Goal: Check status: Check status

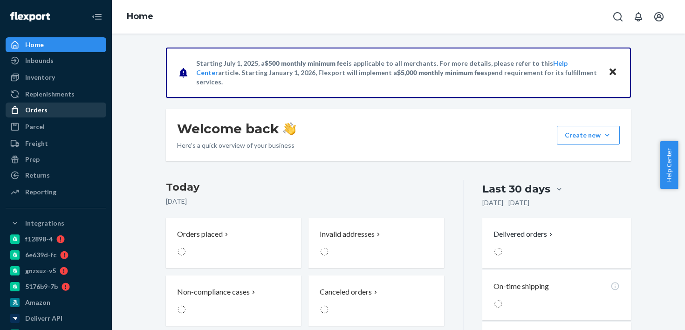
click at [76, 110] on div "Orders" at bounding box center [56, 109] width 99 height 13
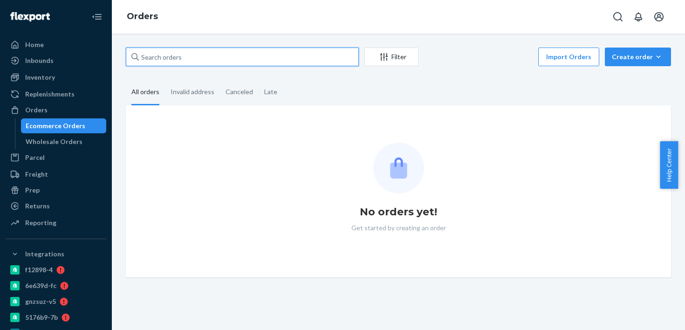
click at [187, 59] on input "text" at bounding box center [242, 57] width 233 height 19
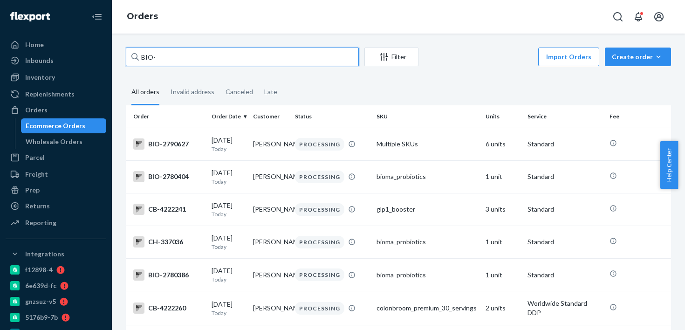
paste input "2777007"
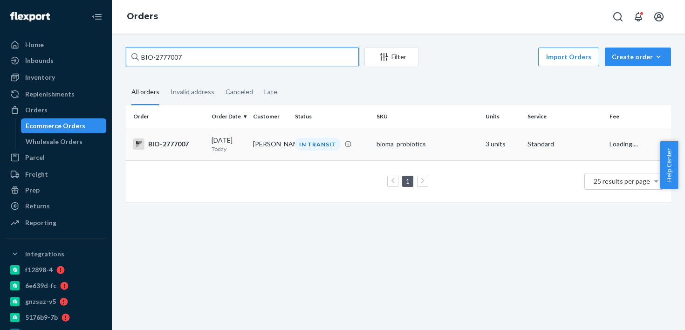
type input "BIO-2777007"
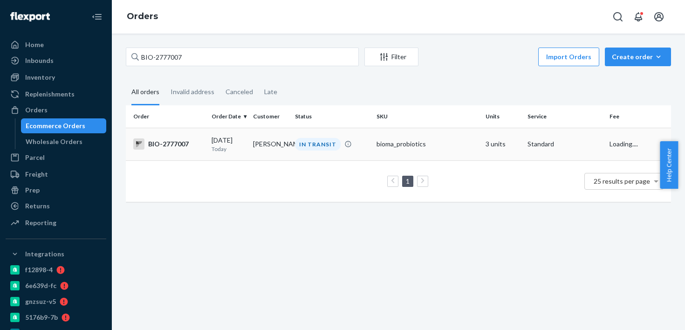
click at [306, 151] on td "IN TRANSIT" at bounding box center [332, 144] width 82 height 33
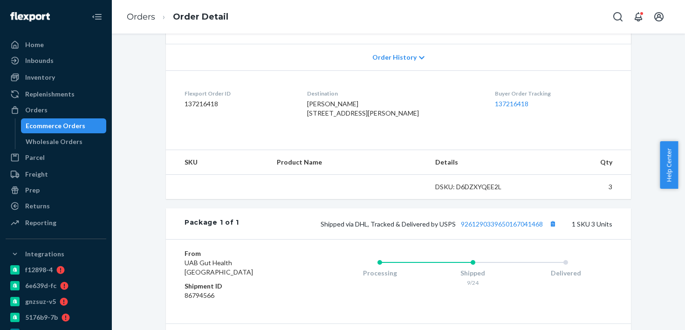
scroll to position [213, 0]
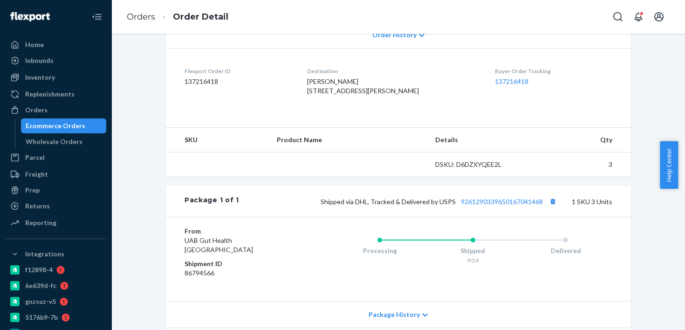
click at [492, 207] on div "Shipped via DHL, Tracked & Delivered by USPS 9261290339650167041468 1 SKU 3 Uni…" at bounding box center [425, 201] width 373 height 12
click at [490, 206] on link "9261290339650167041468" at bounding box center [502, 202] width 82 height 8
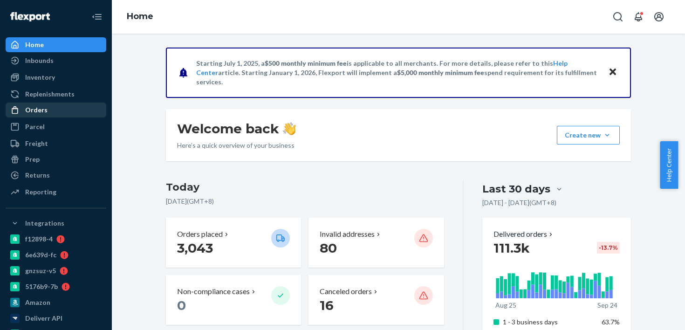
click at [81, 117] on link "Orders" at bounding box center [56, 110] width 101 height 15
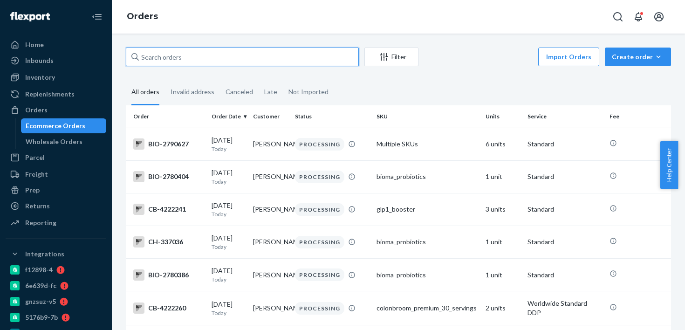
click at [279, 60] on input "text" at bounding box center [242, 57] width 233 height 19
paste input "2790487"
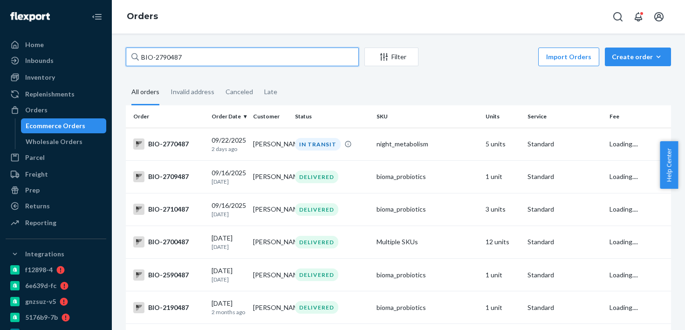
type input "BIO-2790487"
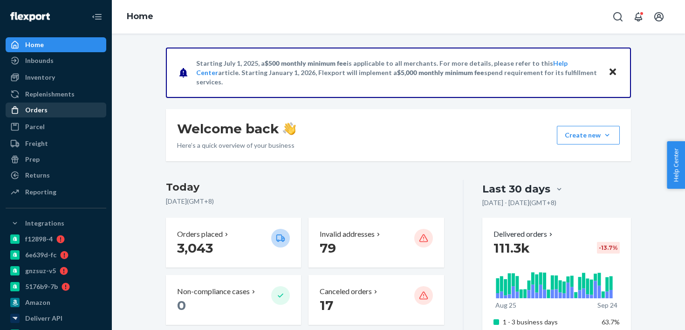
click at [41, 106] on div "Orders" at bounding box center [36, 109] width 22 height 9
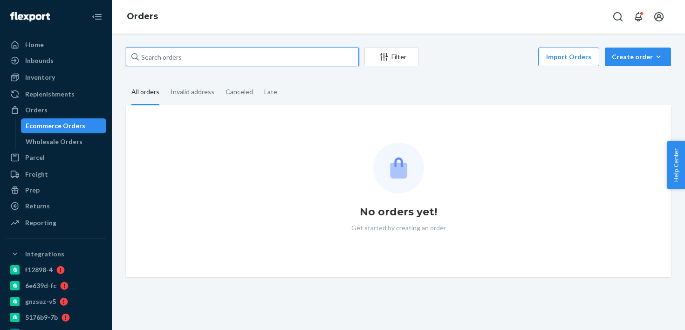
click at [146, 56] on input "text" at bounding box center [242, 57] width 233 height 19
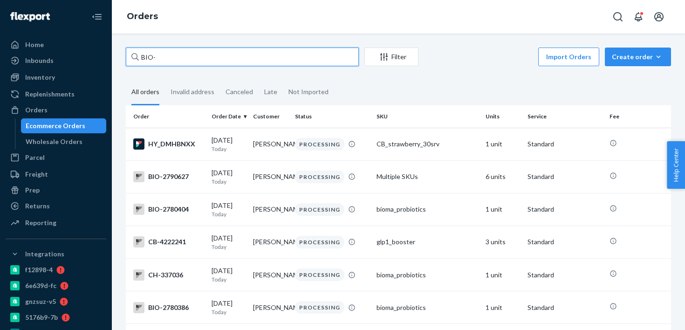
paste input "2736414"
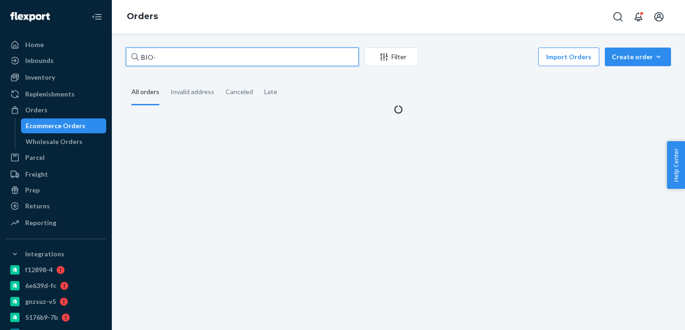
paste input "2736398"
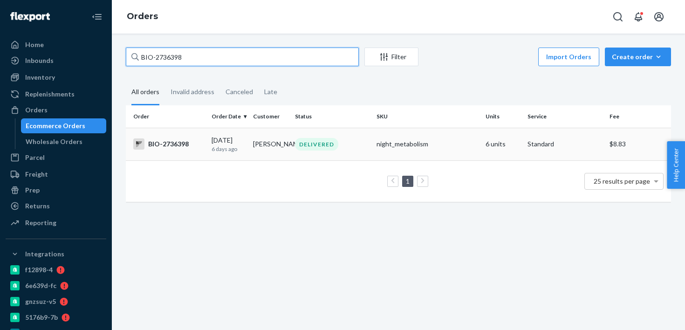
type input "BIO-2736398"
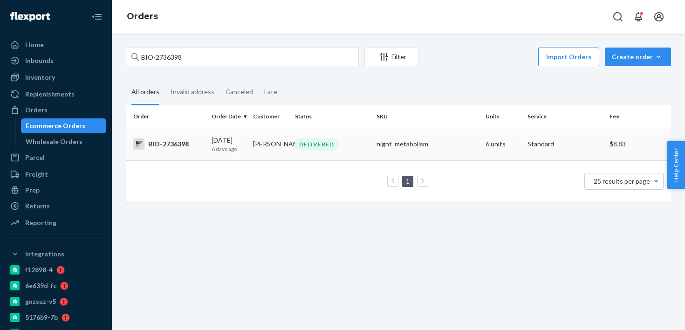
click at [275, 157] on td "Sue Sewell" at bounding box center [270, 144] width 42 height 33
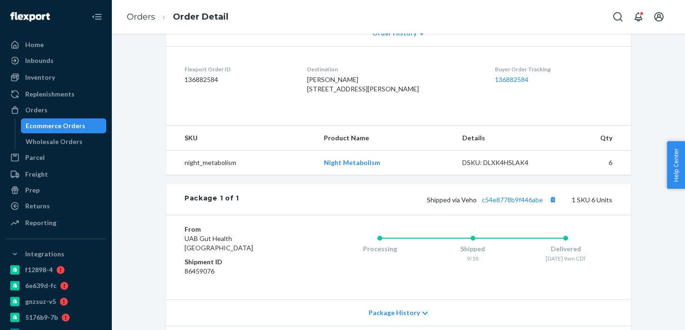
scroll to position [19, 0]
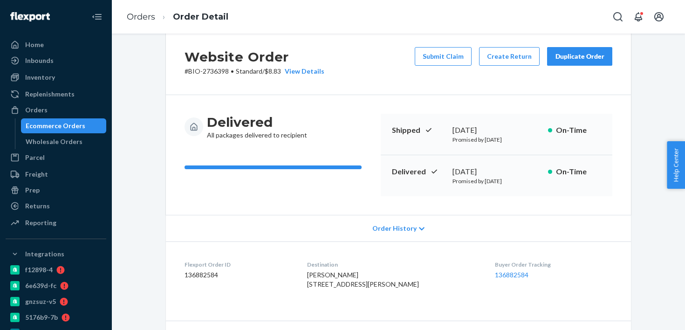
click at [485, 173] on div "September 23, 2025" at bounding box center [497, 171] width 88 height 11
copy div "September 23, 2025"
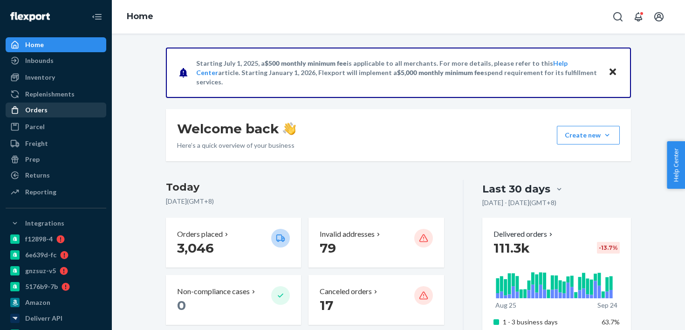
click at [52, 114] on div "Orders" at bounding box center [56, 109] width 99 height 13
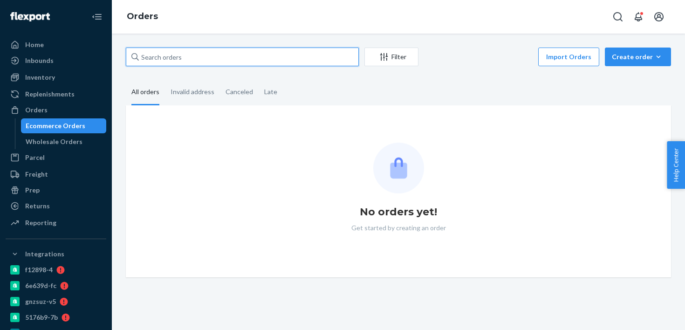
click at [244, 57] on input "text" at bounding box center [242, 57] width 233 height 19
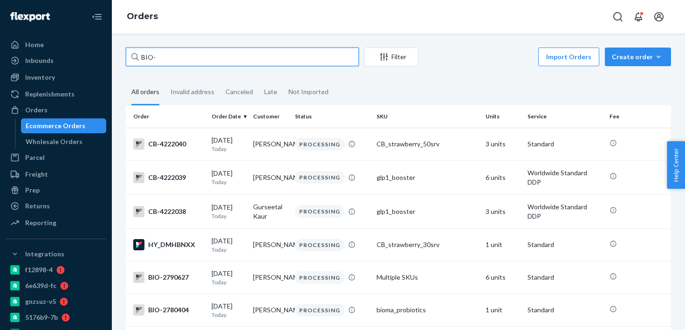
paste input "2789841"
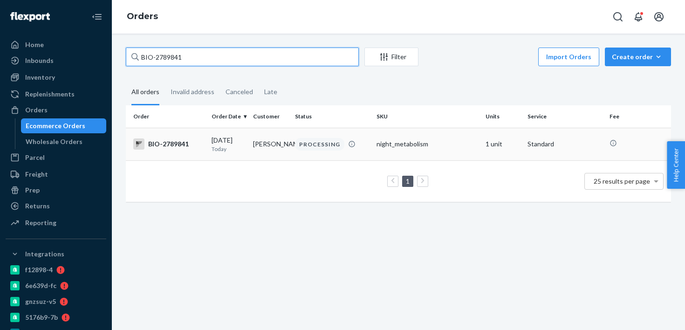
type input "BIO-2789841"
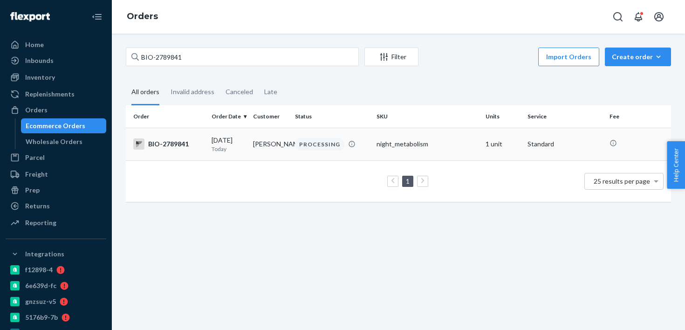
click at [302, 156] on td "PROCESSING" at bounding box center [332, 144] width 82 height 33
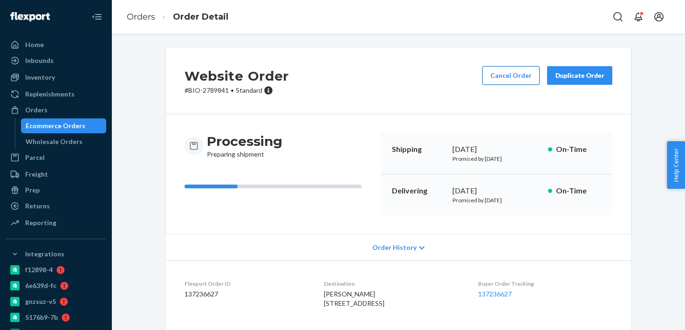
click at [531, 77] on button "Cancel Order" at bounding box center [510, 75] width 57 height 19
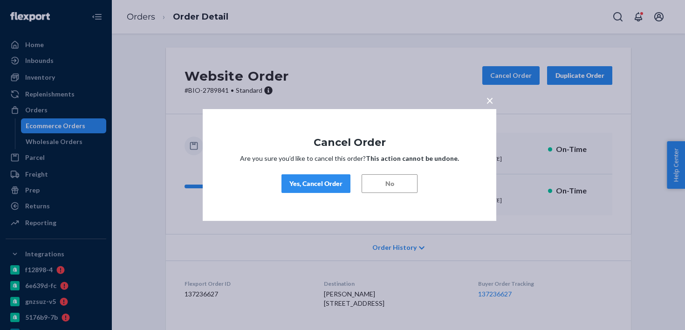
click at [325, 183] on div "Yes, Cancel Order" at bounding box center [315, 183] width 53 height 9
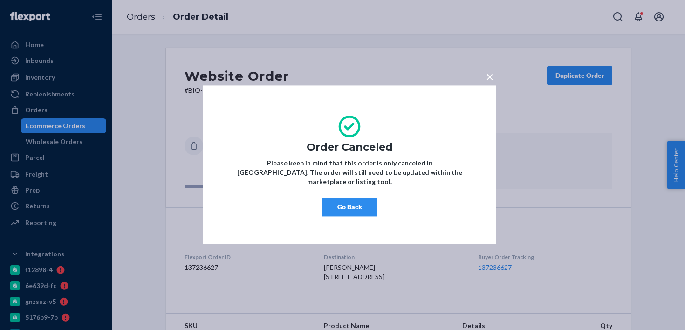
click at [356, 201] on button "Go Back" at bounding box center [350, 207] width 56 height 19
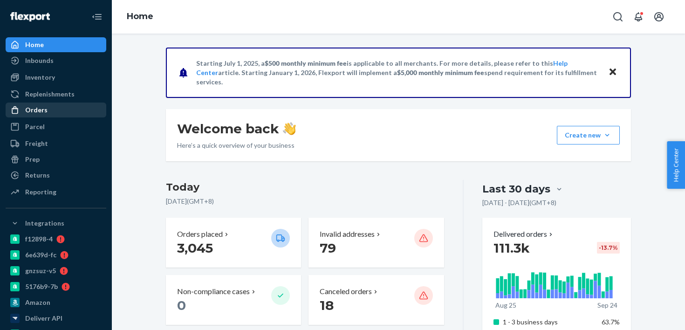
click at [54, 107] on div "Orders" at bounding box center [56, 109] width 99 height 13
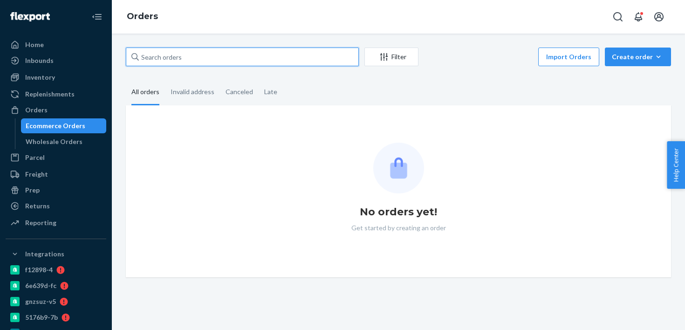
click at [217, 48] on input "text" at bounding box center [242, 57] width 233 height 19
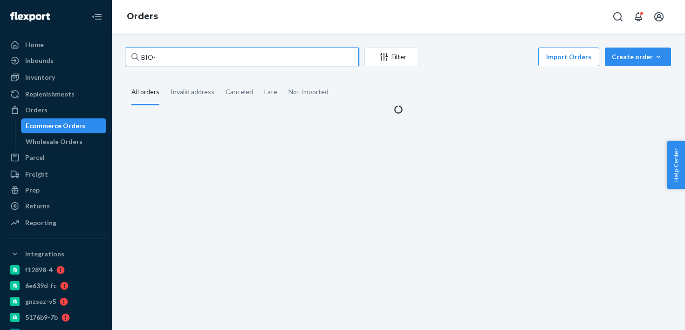
paste input "2661807"
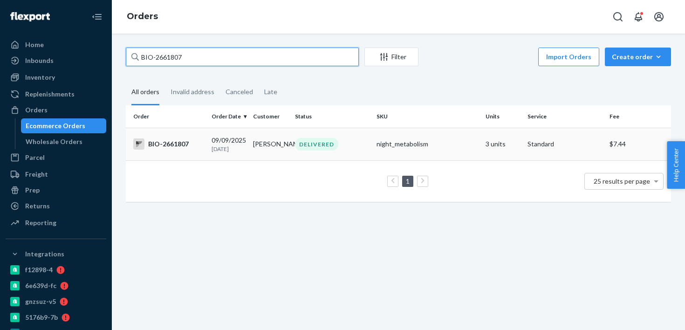
type input "BIO-2661807"
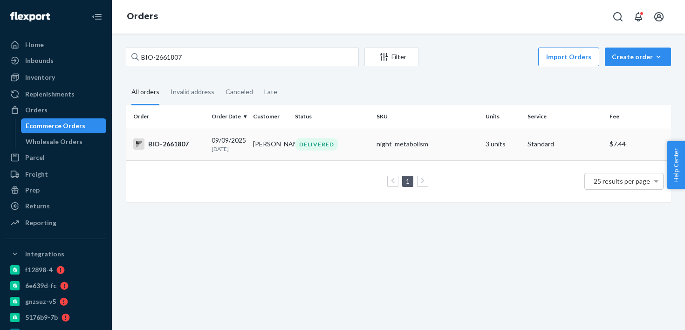
click at [191, 140] on div "BIO-2661807" at bounding box center [168, 143] width 71 height 11
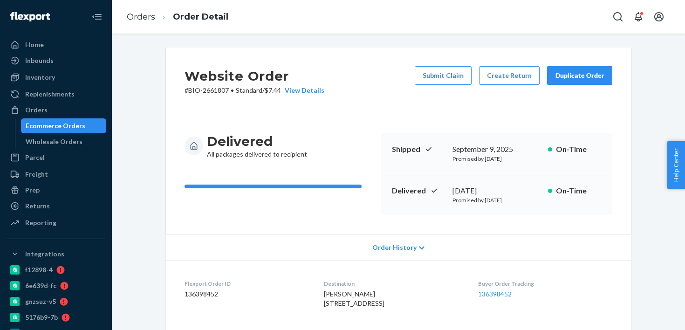
click at [209, 93] on p "# BIO-2661807 • Standard / $7.44 View Details" at bounding box center [255, 90] width 140 height 9
copy p "2661807"
click at [515, 83] on button "Create Return" at bounding box center [509, 75] width 61 height 19
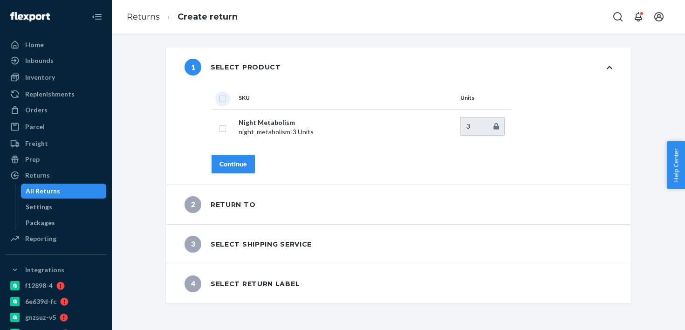
click at [219, 95] on input "checkbox" at bounding box center [222, 98] width 7 height 10
checkbox input "true"
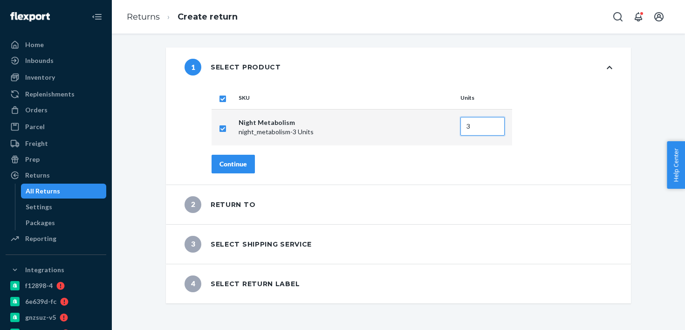
click at [481, 117] on input "3" at bounding box center [483, 126] width 44 height 19
type input "2"
click at [349, 168] on div "Continue" at bounding box center [412, 164] width 401 height 19
click at [249, 164] on button "Continue" at bounding box center [233, 164] width 43 height 19
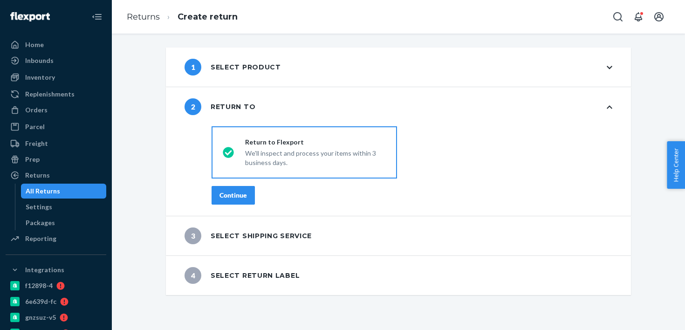
click at [236, 196] on div "Continue" at bounding box center [234, 195] width 28 height 9
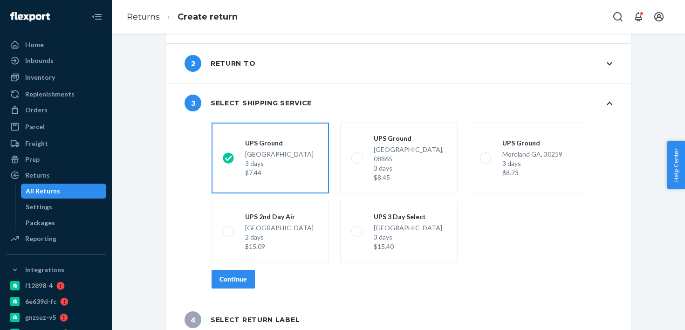
click at [231, 275] on div "Continue" at bounding box center [234, 279] width 28 height 9
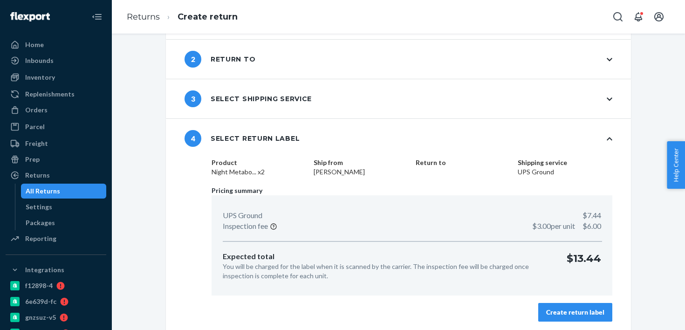
scroll to position [50, 0]
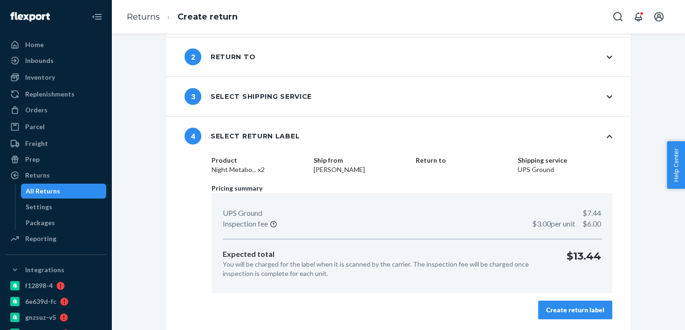
click at [576, 301] on button "Create return label" at bounding box center [575, 310] width 74 height 19
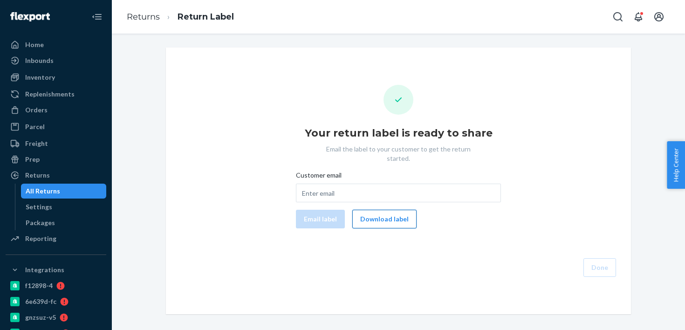
click at [379, 211] on button "Download label" at bounding box center [384, 219] width 64 height 19
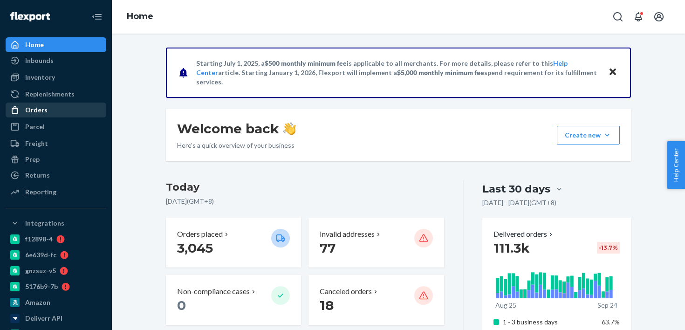
click at [45, 114] on div "Orders" at bounding box center [36, 109] width 22 height 9
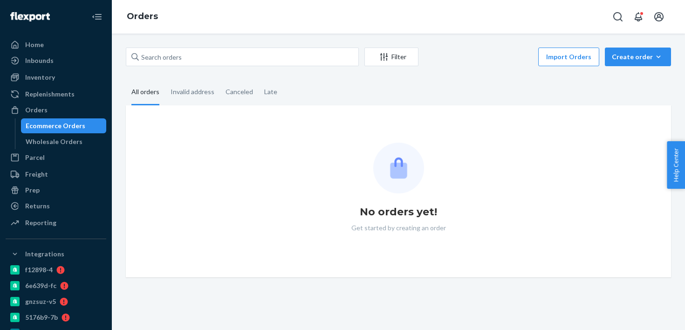
click at [141, 63] on div at bounding box center [242, 57] width 233 height 19
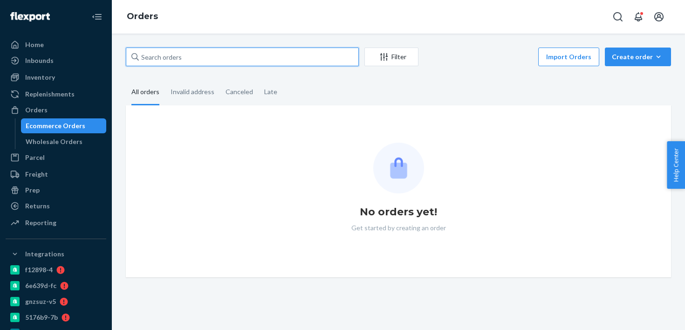
click at [141, 63] on input "text" at bounding box center [242, 57] width 233 height 19
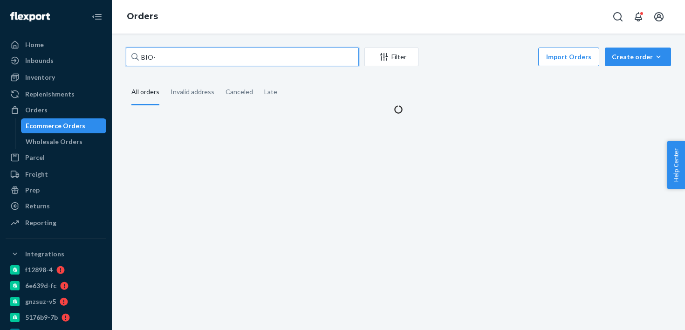
paste input "2493107"
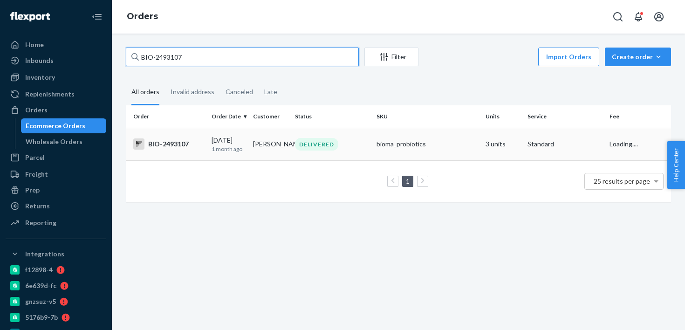
type input "BIO-2493107"
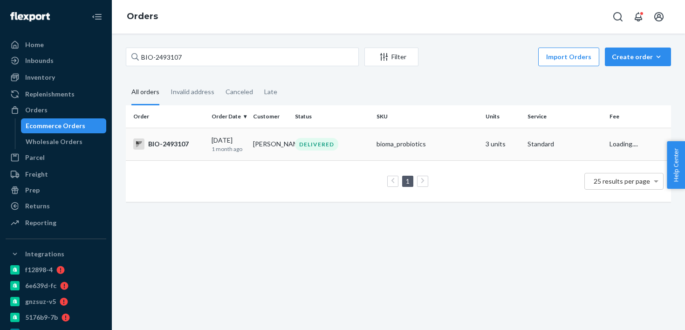
click at [264, 154] on td "[PERSON_NAME]" at bounding box center [270, 144] width 42 height 33
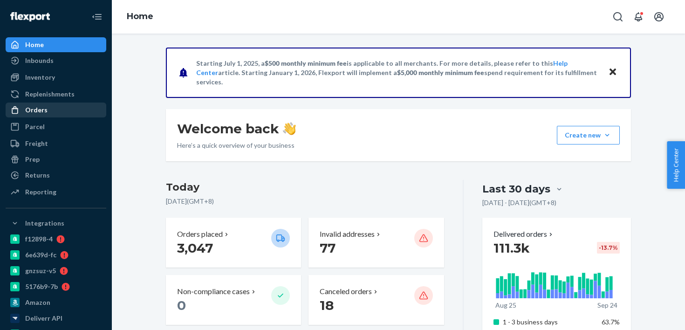
click at [89, 110] on div "Orders" at bounding box center [56, 109] width 99 height 13
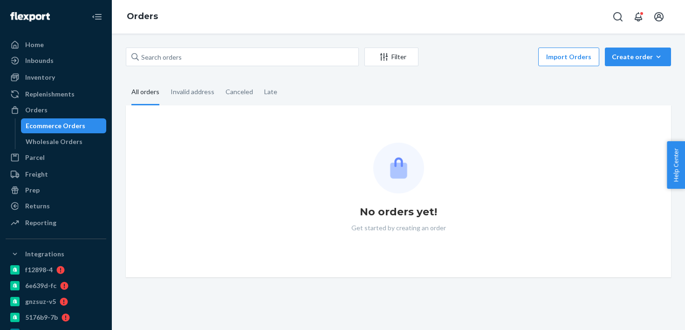
click at [181, 67] on div "Filter Import Orders Create order Ecommerce order Removal order" at bounding box center [398, 58] width 545 height 21
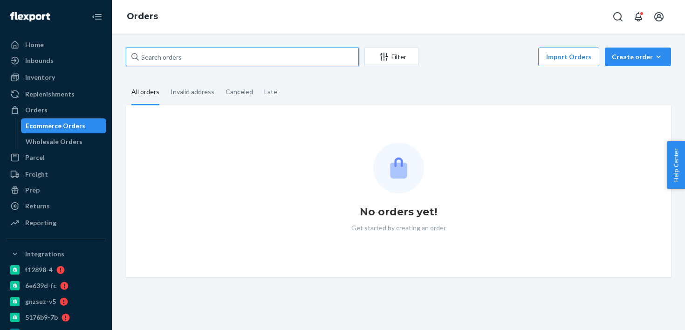
click at [186, 59] on input "text" at bounding box center [242, 57] width 233 height 19
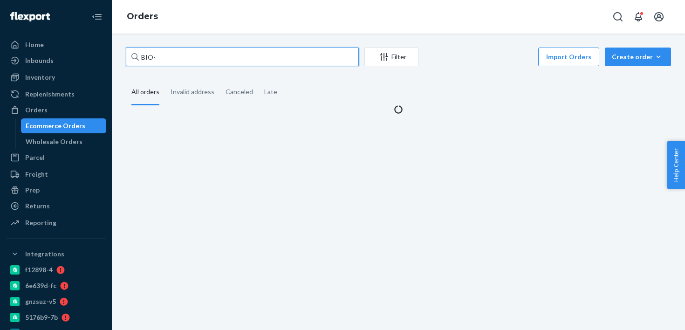
paste input "2704151"
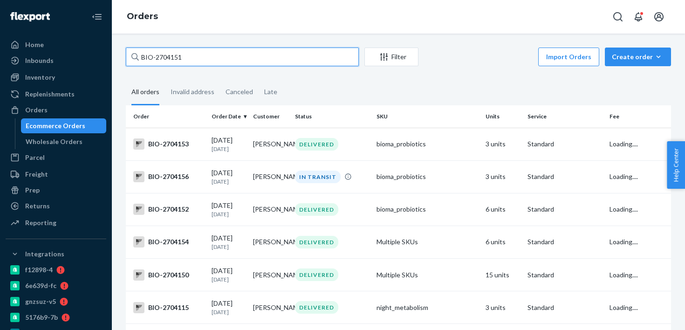
type input "BIO-2704151"
click at [214, 55] on input "BIO-2704151" at bounding box center [242, 57] width 233 height 19
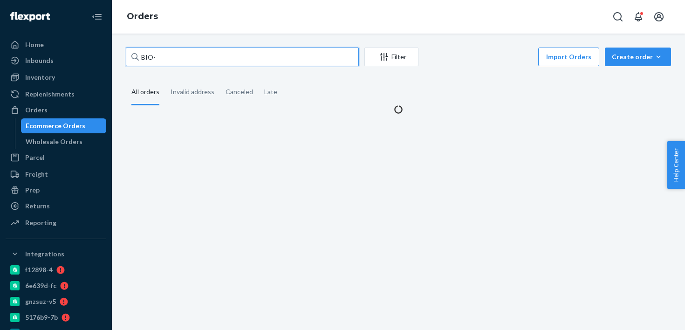
paste input "2704144"
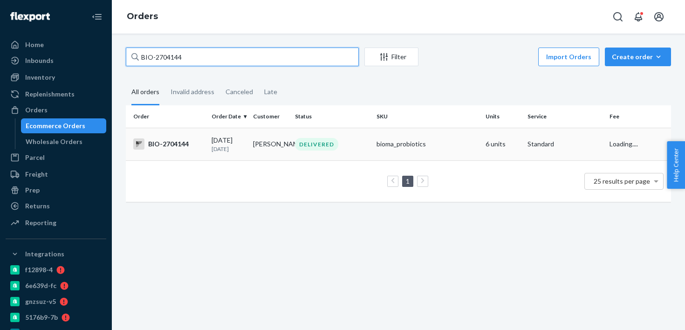
type input "BIO-2704144"
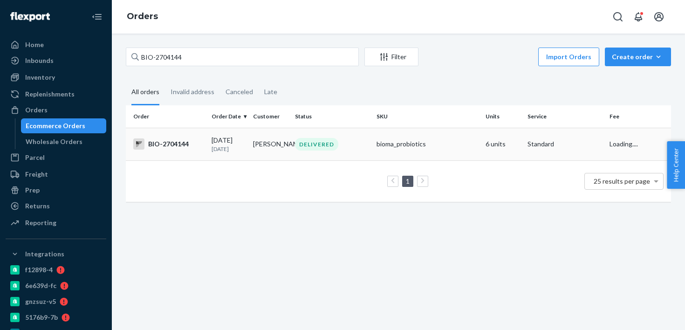
click at [338, 158] on td "DELIVERED" at bounding box center [332, 144] width 82 height 33
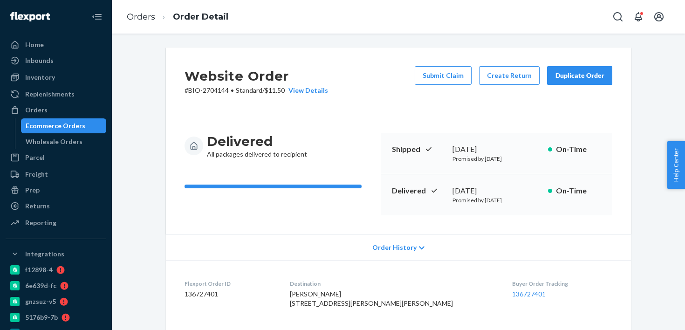
click at [481, 206] on div "Delivered September 19, 2025 Promised by September 24, 2025 On-Time" at bounding box center [497, 194] width 232 height 41
click at [481, 189] on div "September 19, 2025" at bounding box center [497, 191] width 88 height 11
copy div "September 19, 2025"
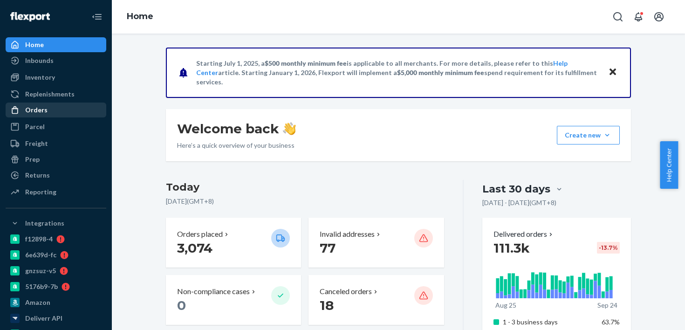
click at [38, 110] on div "Orders" at bounding box center [36, 109] width 22 height 9
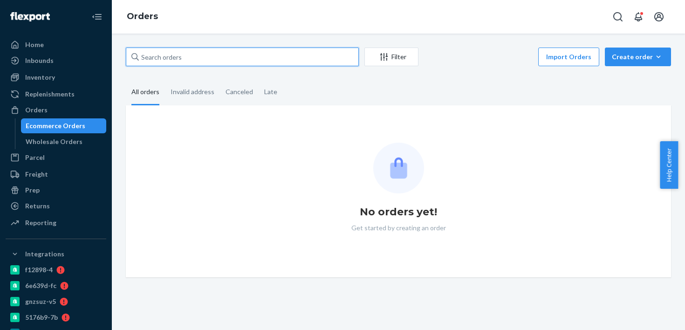
click at [218, 50] on input "text" at bounding box center [242, 57] width 233 height 19
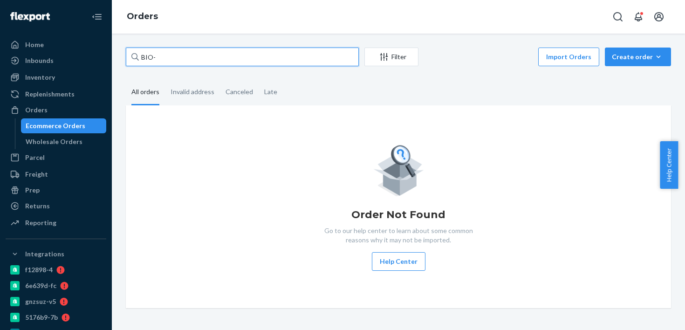
paste input "2769293"
type input "BIO-2769293"
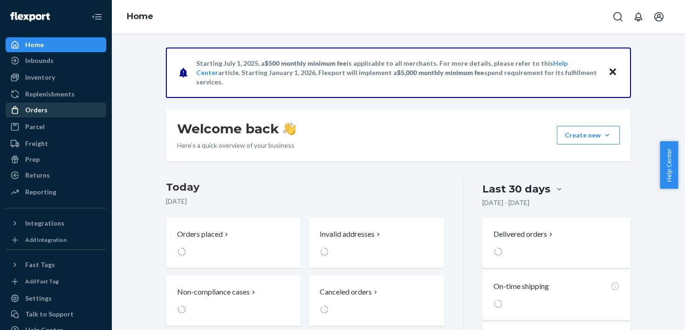
click at [61, 114] on div "Orders" at bounding box center [56, 109] width 99 height 13
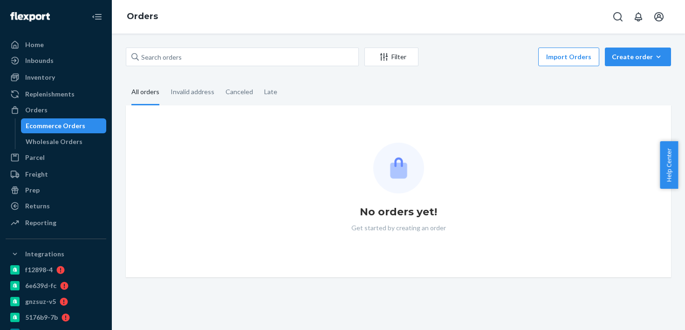
click at [202, 67] on div "Filter Import Orders Create order Ecommerce order Removal order" at bounding box center [398, 58] width 545 height 21
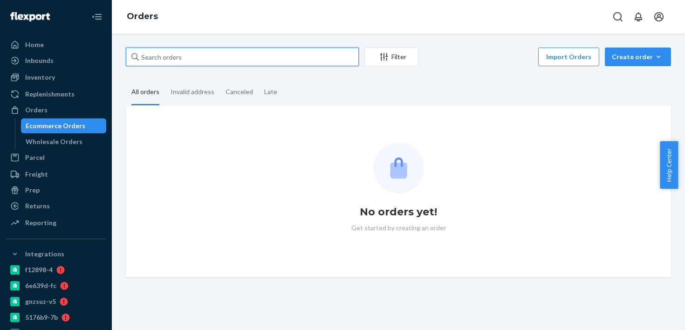
click at [205, 63] on input "text" at bounding box center [242, 57] width 233 height 19
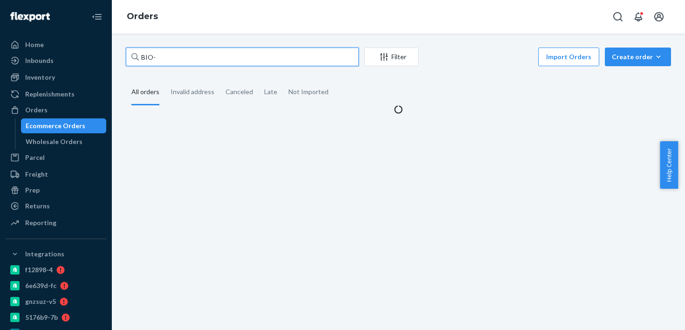
paste input "2769293"
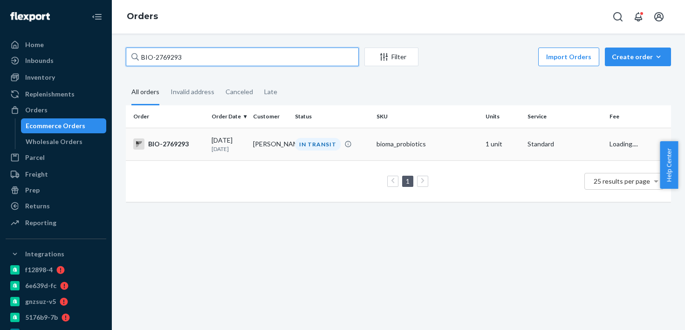
type input "BIO-2769293"
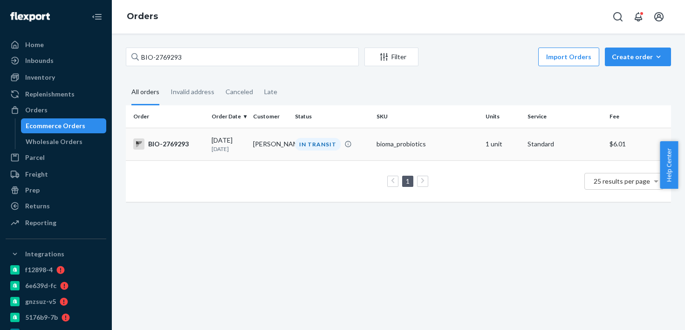
click at [235, 157] on td "[DATE] [DATE]" at bounding box center [229, 144] width 42 height 33
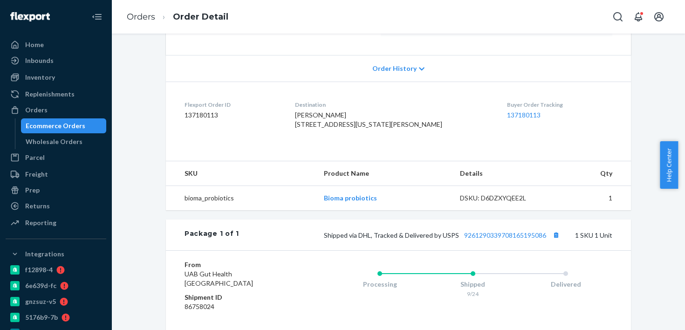
scroll to position [307, 0]
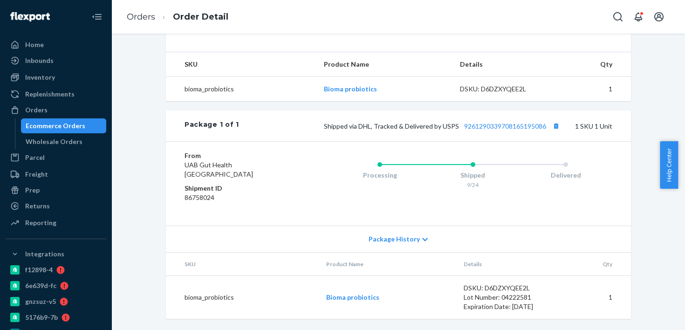
click at [496, 131] on div "Shipped via DHL, Tracked & Delivered by USPS 9261290339708165195086 1 SKU 1 Unit" at bounding box center [425, 126] width 373 height 12
click at [501, 123] on link "9261290339708165195086" at bounding box center [505, 126] width 82 height 8
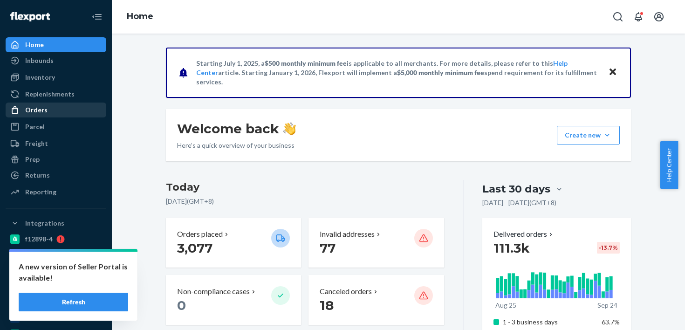
click at [77, 110] on div "Orders" at bounding box center [56, 109] width 99 height 13
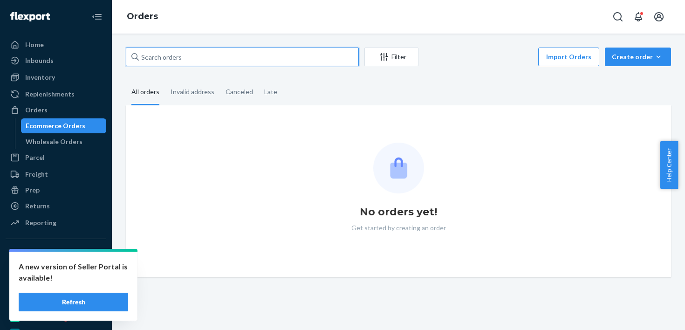
click at [188, 56] on input "text" at bounding box center [242, 57] width 233 height 19
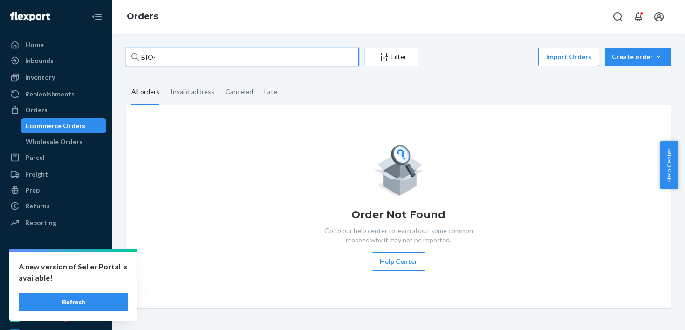
paste input "2212245"
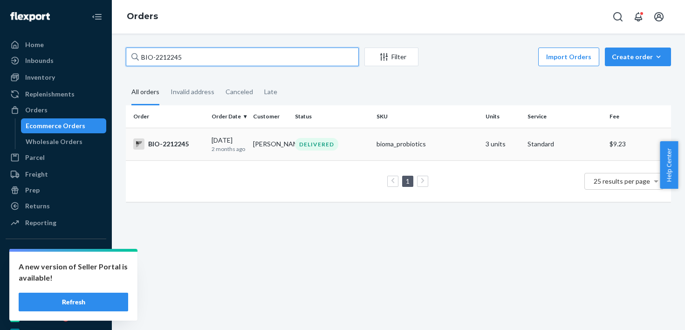
type input "BIO-2212245"
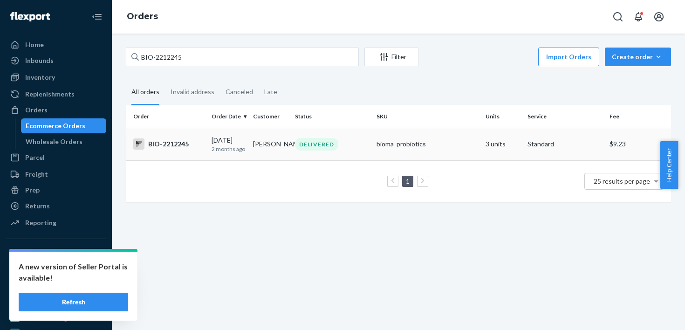
click at [324, 145] on div "DELIVERED" at bounding box center [316, 144] width 43 height 13
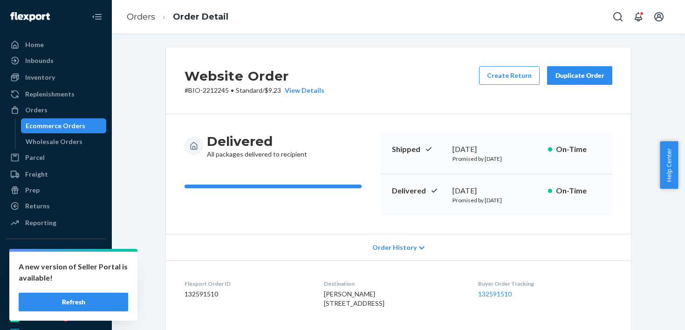
click at [475, 193] on div "July 20, 2025" at bounding box center [497, 191] width 88 height 11
copy div "July 20, 2025"
click at [60, 130] on div "Ecommerce Orders" at bounding box center [56, 125] width 60 height 9
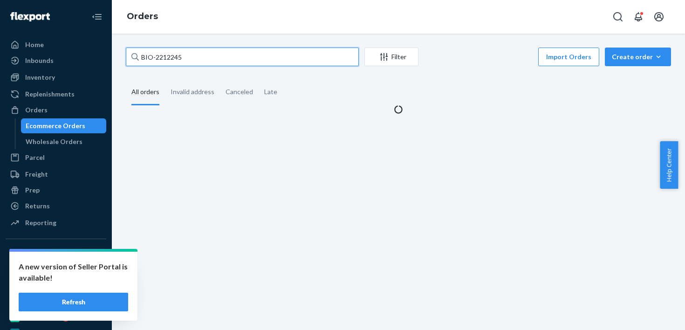
click at [173, 57] on input "BIO-2212245" at bounding box center [242, 57] width 233 height 19
paste input "472407"
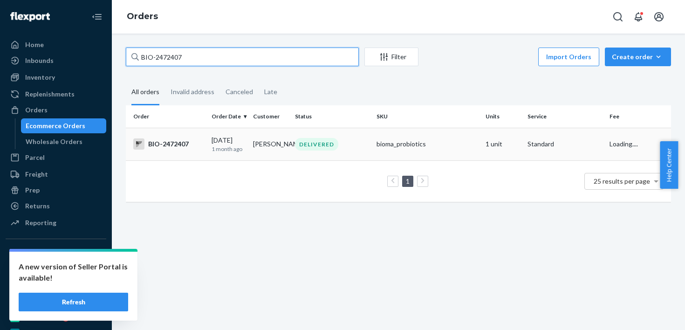
type input "BIO-2472407"
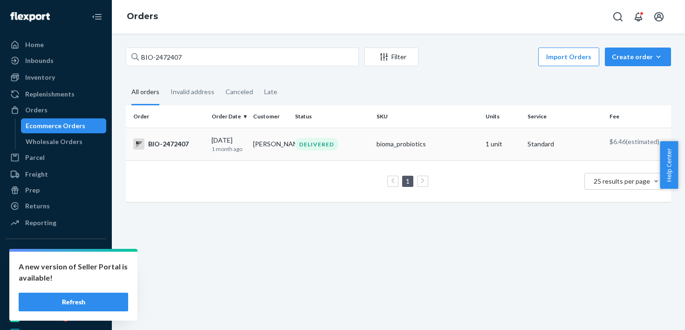
click at [343, 147] on div "DELIVERED" at bounding box center [332, 144] width 78 height 13
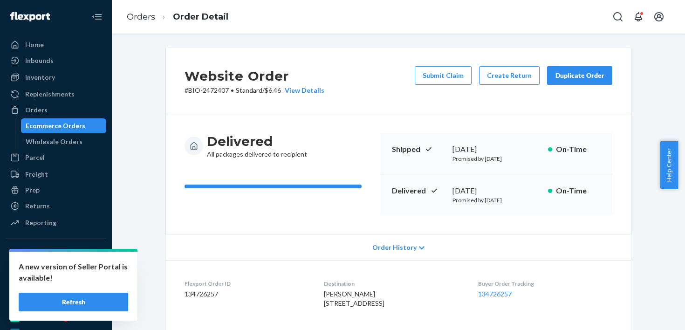
click at [454, 189] on div "August 23, 2025" at bounding box center [497, 191] width 88 height 11
copy div "August 23, 2025"
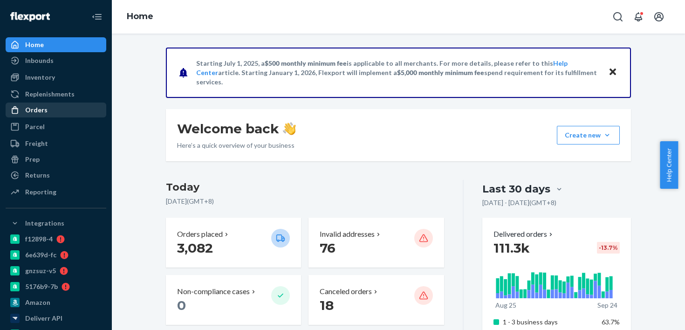
click at [51, 110] on div "Orders" at bounding box center [56, 109] width 99 height 13
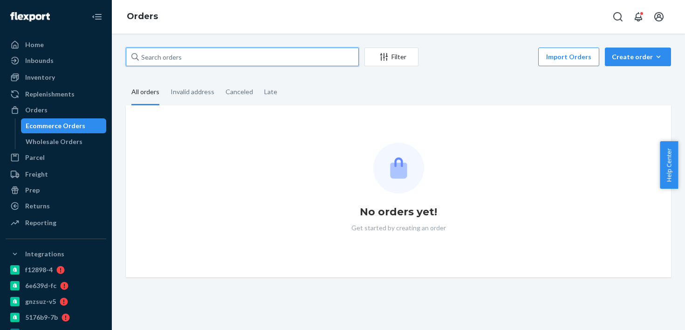
click at [165, 64] on input "text" at bounding box center [242, 57] width 233 height 19
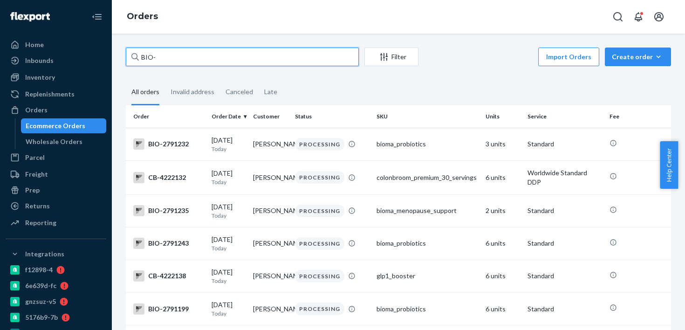
paste input "2254404"
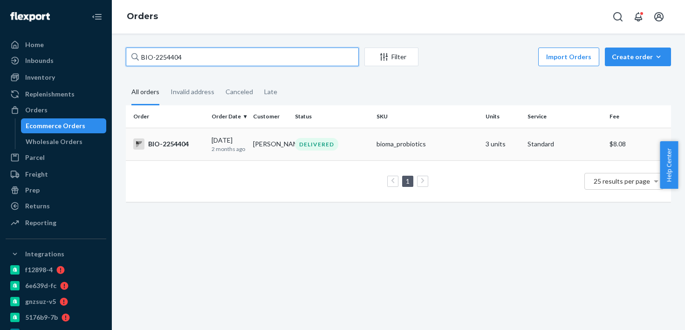
type input "BIO-2254404"
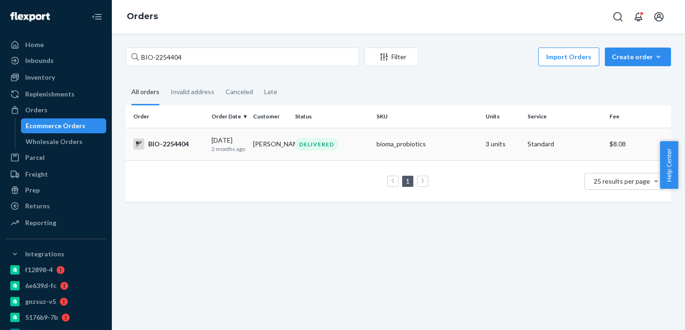
click at [222, 151] on p "2 months ago" at bounding box center [229, 149] width 34 height 8
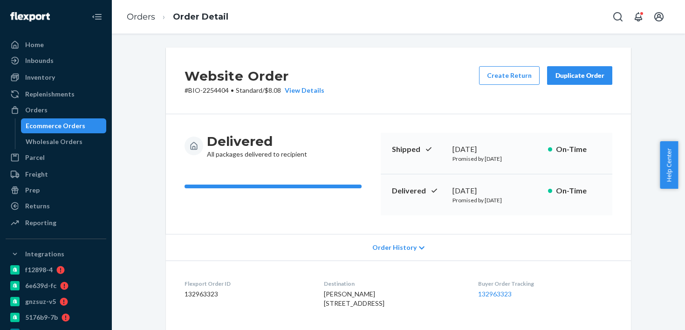
click at [474, 188] on div "July 25, 2025" at bounding box center [497, 191] width 88 height 11
copy div "July 25, 2025"
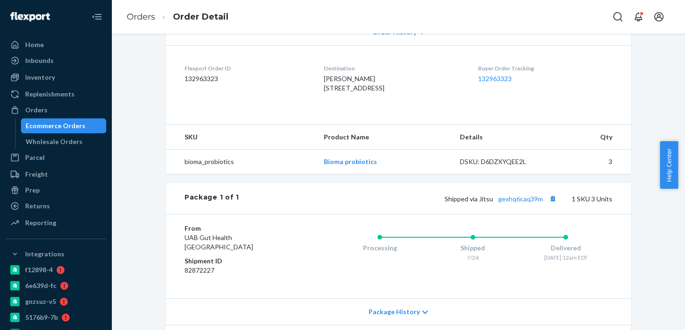
scroll to position [307, 0]
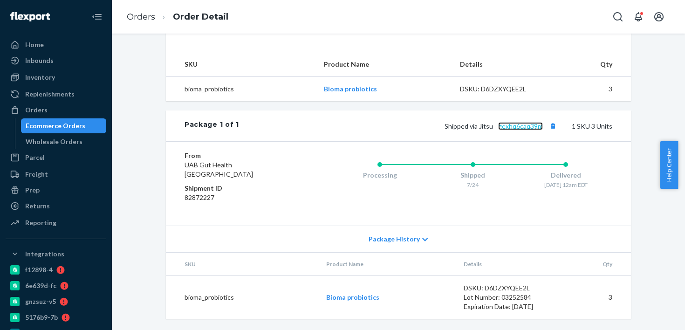
click at [507, 126] on link "gexhq6caq39m" at bounding box center [520, 126] width 45 height 8
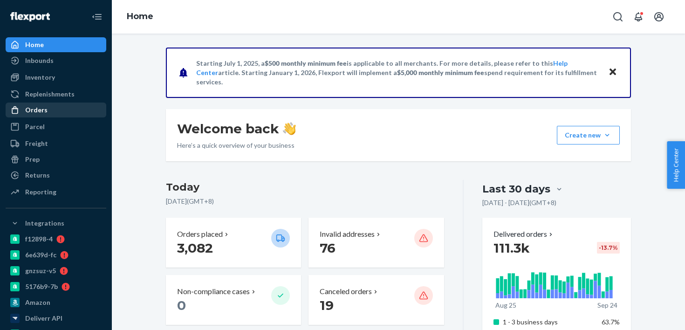
click at [41, 117] on link "Orders" at bounding box center [56, 110] width 101 height 15
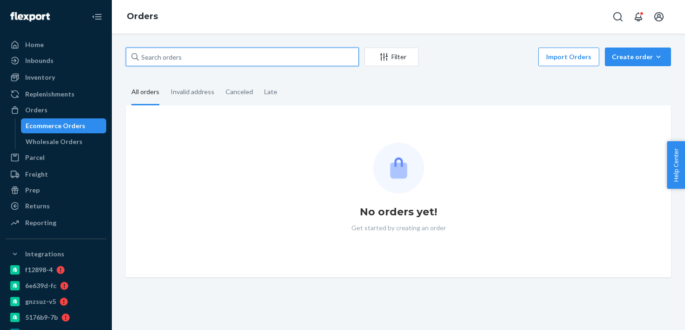
click at [216, 62] on input "text" at bounding box center [242, 57] width 233 height 19
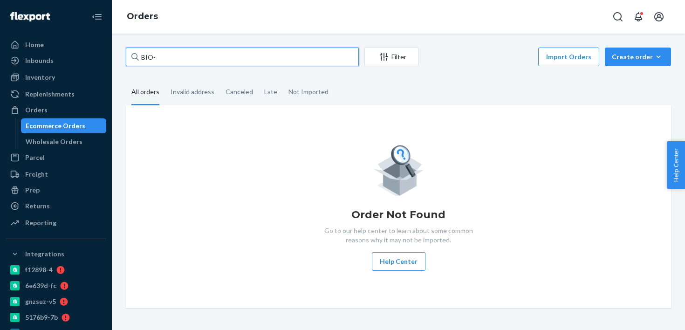
paste input "2785668"
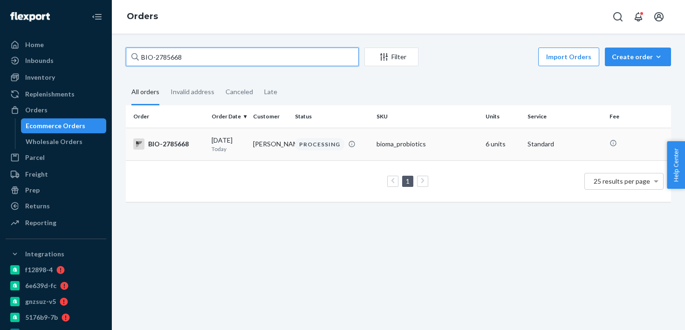
type input "BIO-2785668"
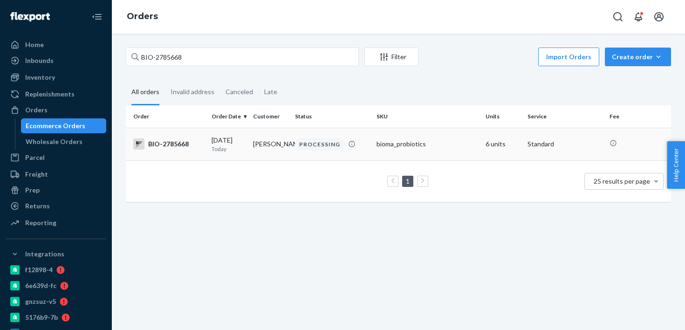
click at [241, 152] on p "Today" at bounding box center [229, 149] width 34 height 8
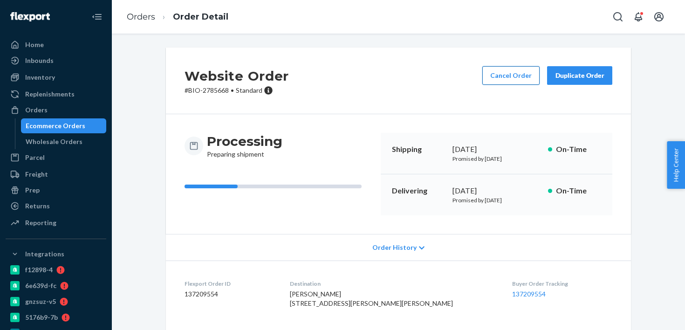
click at [484, 84] on button "Cancel Order" at bounding box center [510, 75] width 57 height 19
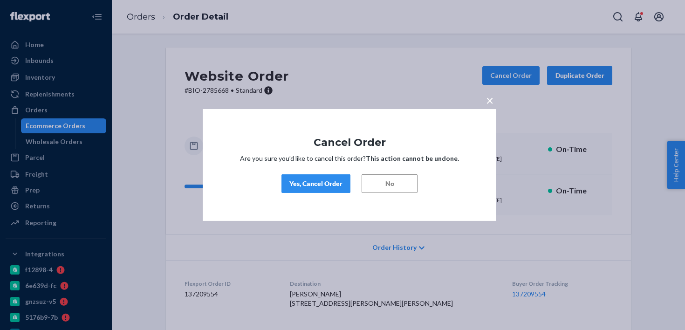
click at [345, 171] on div "× Cancel Order Are you sure you’d like to cancel this order? This action cannot…" at bounding box center [350, 165] width 294 height 112
click at [338, 180] on div "Yes, Cancel Order" at bounding box center [315, 183] width 53 height 9
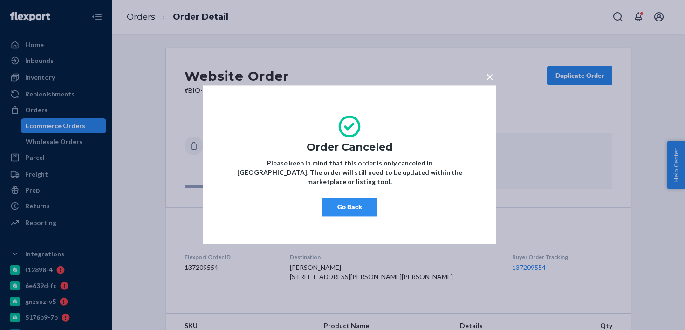
click at [344, 205] on button "Go Back" at bounding box center [350, 207] width 56 height 19
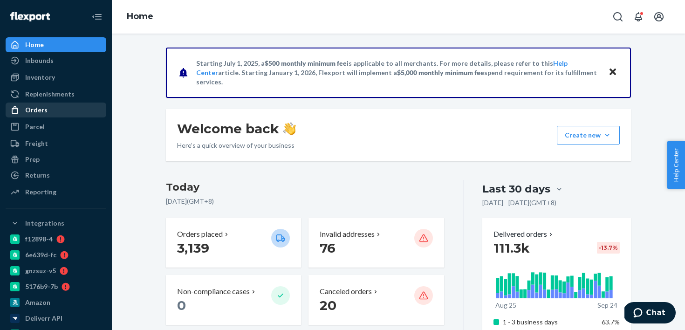
click at [83, 115] on div "Orders" at bounding box center [56, 109] width 99 height 13
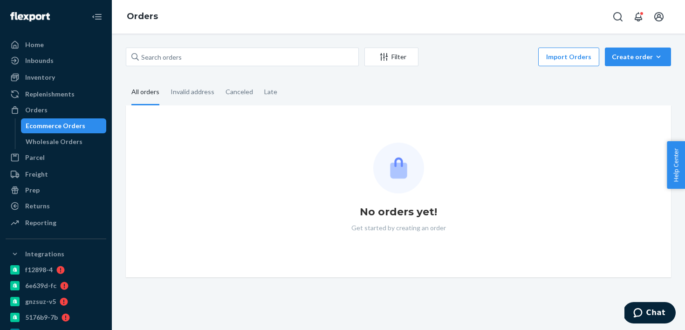
click at [161, 73] on div "Filter Import Orders Create order Ecommerce order Removal order All orders Inva…" at bounding box center [398, 163] width 559 height 230
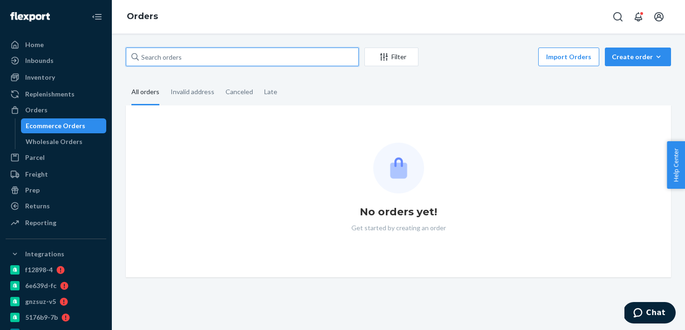
click at [177, 52] on input "text" at bounding box center [242, 57] width 233 height 19
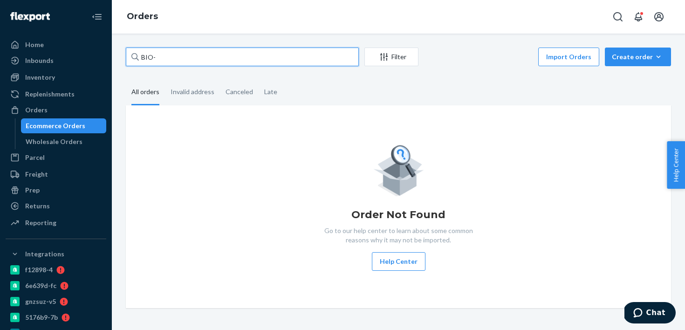
paste input "2789411"
type input "BIO-2789411"
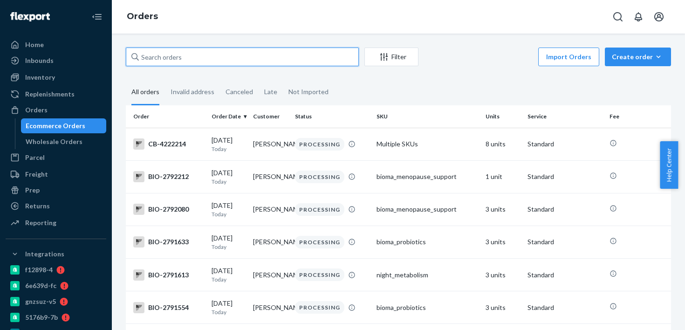
click at [153, 64] on input "text" at bounding box center [242, 57] width 233 height 19
paste input "2789411"
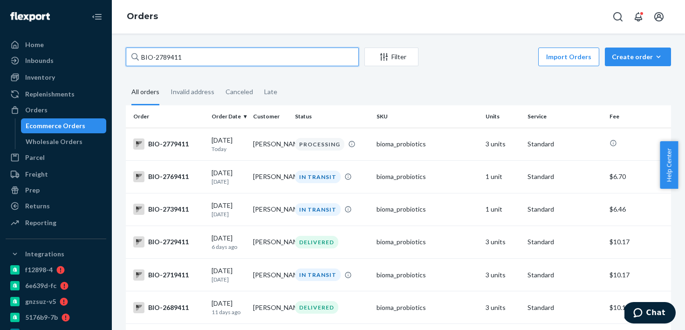
type input "BIO-2789411"
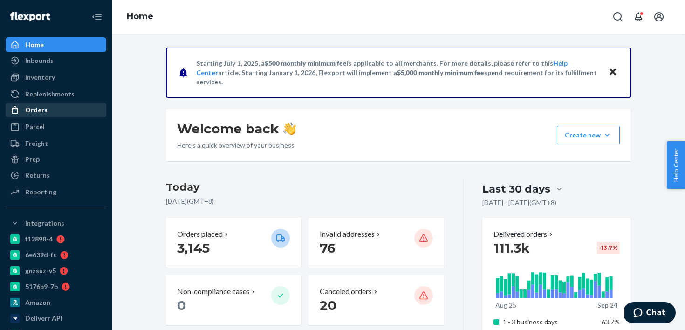
click at [88, 103] on div "Orders" at bounding box center [56, 109] width 99 height 13
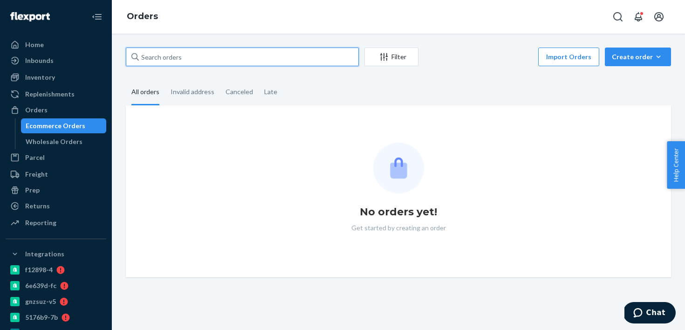
click at [200, 58] on input "text" at bounding box center [242, 57] width 233 height 19
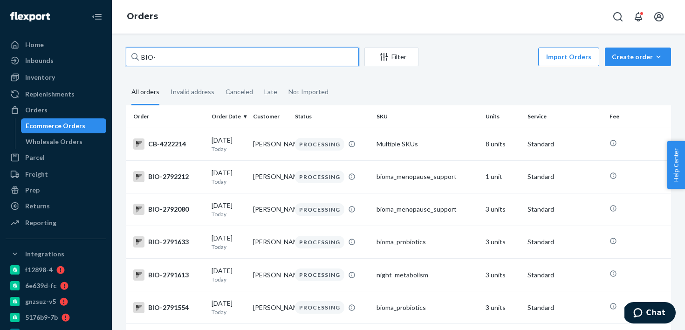
paste input "2792352"
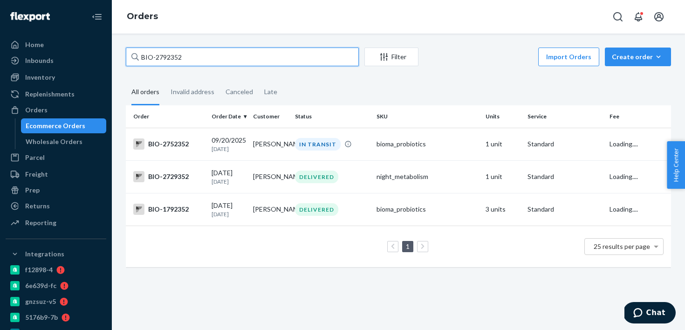
type input "BIO-2792352"
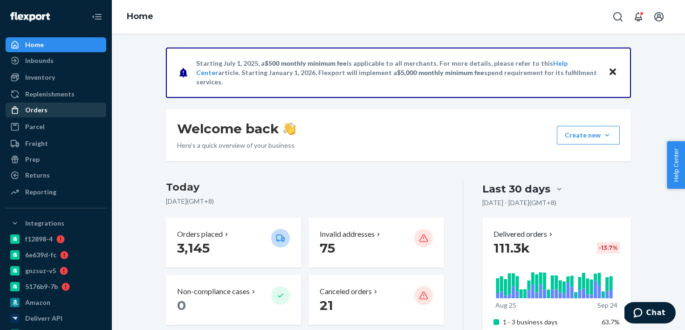
click at [47, 104] on div "Orders" at bounding box center [56, 109] width 99 height 13
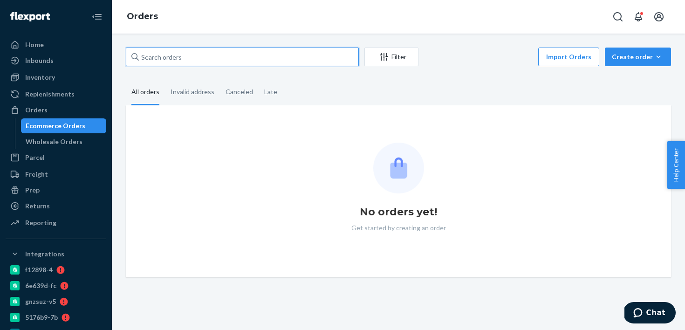
click at [187, 51] on input "text" at bounding box center [242, 57] width 233 height 19
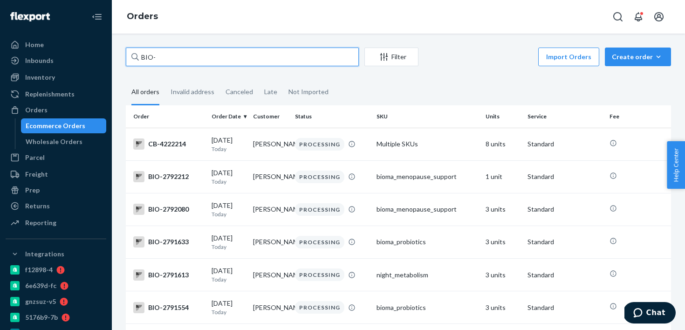
paste input "2639904"
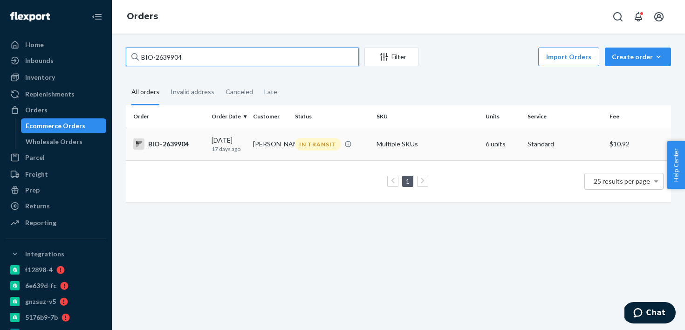
type input "BIO-2639904"
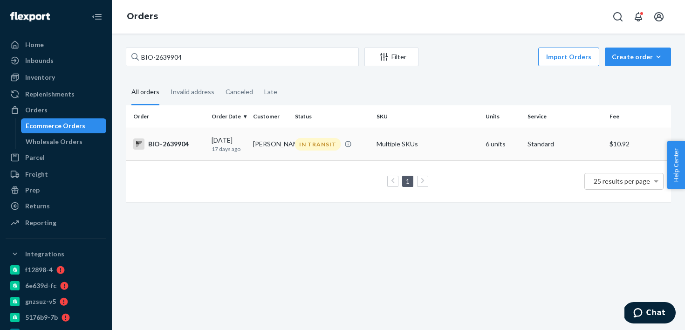
click at [203, 142] on div "BIO-2639904" at bounding box center [168, 143] width 71 height 11
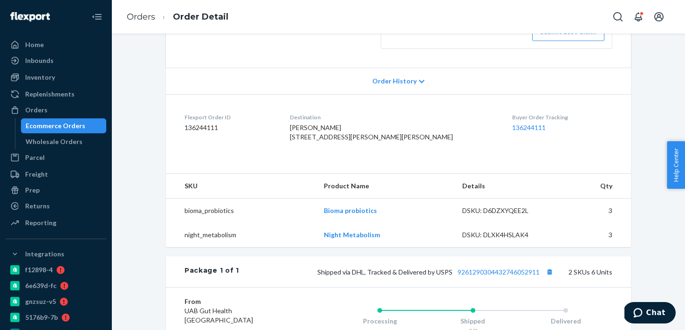
scroll to position [271, 0]
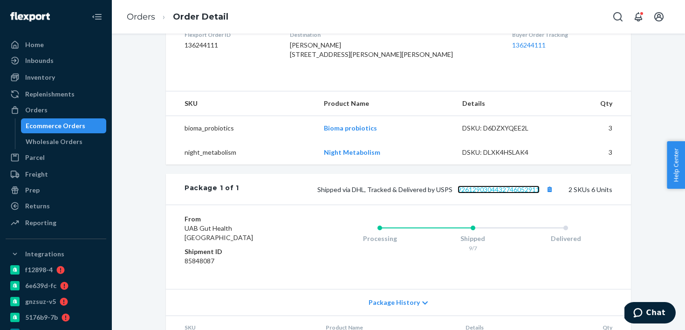
click at [479, 193] on link "9261290304432746052911" at bounding box center [499, 190] width 82 height 8
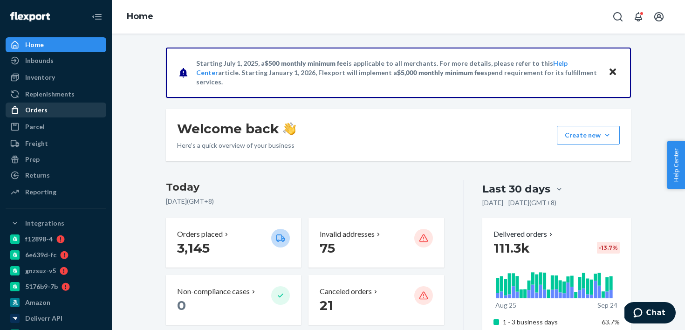
click at [50, 105] on div "Orders" at bounding box center [56, 109] width 99 height 13
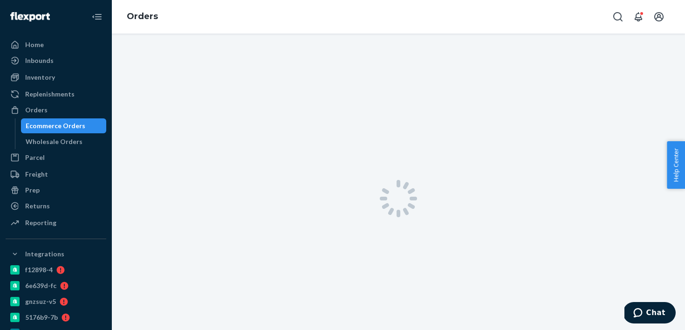
click at [171, 57] on div at bounding box center [398, 199] width 573 height 330
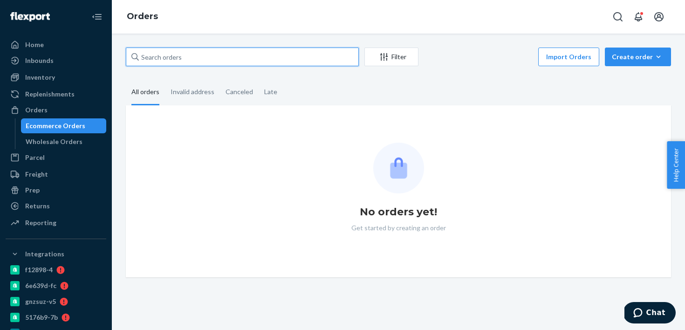
click at [170, 63] on input "text" at bounding box center [242, 57] width 233 height 19
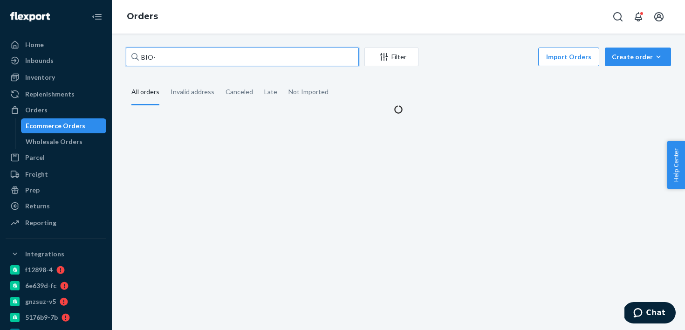
paste input "2792300"
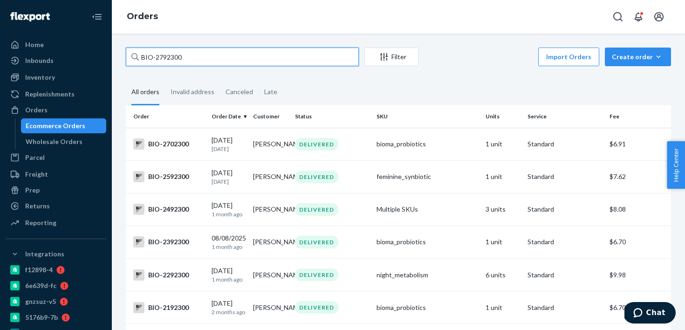
type input "BIO-2792300"
click at [240, 53] on input "BIO-2792300" at bounding box center [242, 57] width 233 height 19
type input "[PERSON_NAME]"
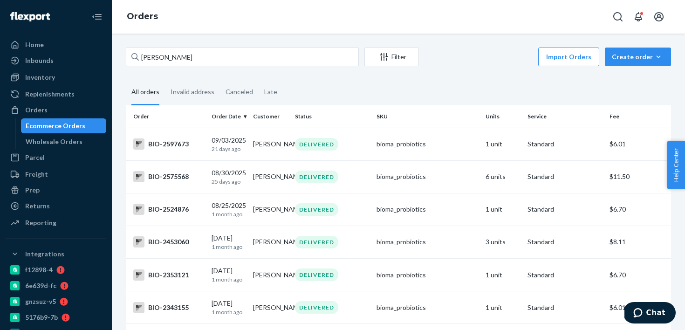
click at [59, 124] on div "Ecommerce Orders" at bounding box center [56, 125] width 60 height 9
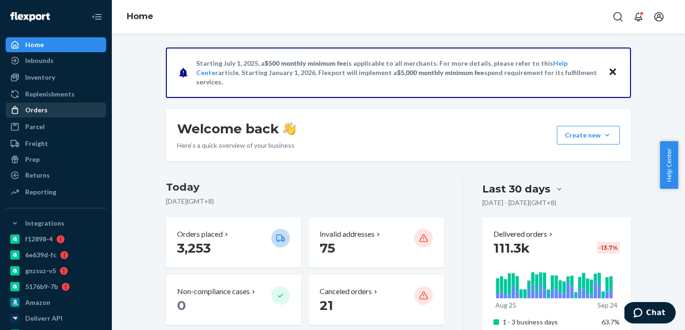
click at [86, 114] on div "Orders" at bounding box center [56, 109] width 99 height 13
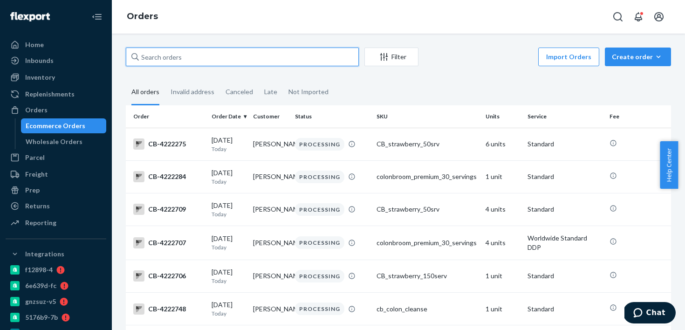
click at [227, 60] on input "text" at bounding box center [242, 57] width 233 height 19
paste input "2639485"
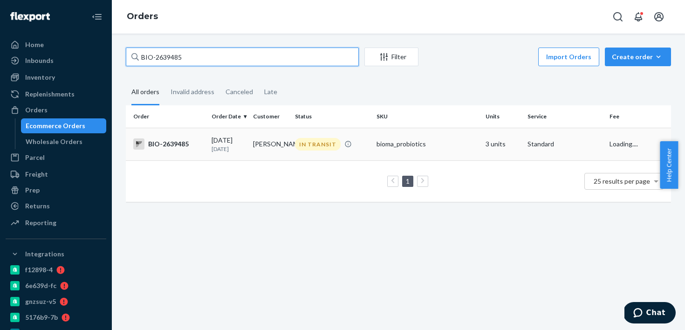
type input "BIO-2639485"
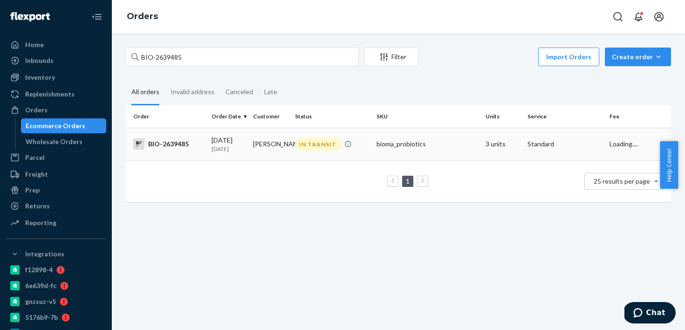
click at [233, 160] on td "09/06/2025 18 days ago" at bounding box center [229, 144] width 42 height 33
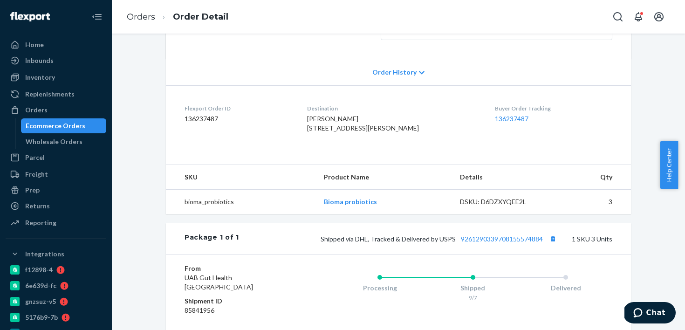
scroll to position [204, 0]
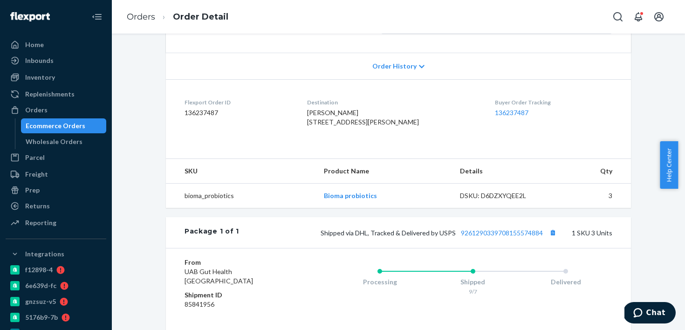
click at [468, 239] on div "Shipped via DHL, Tracked & Delivered by USPS 9261290339708155574884 1 SKU 3 Uni…" at bounding box center [425, 233] width 373 height 12
click at [473, 237] on link "9261290339708155574884" at bounding box center [502, 233] width 82 height 8
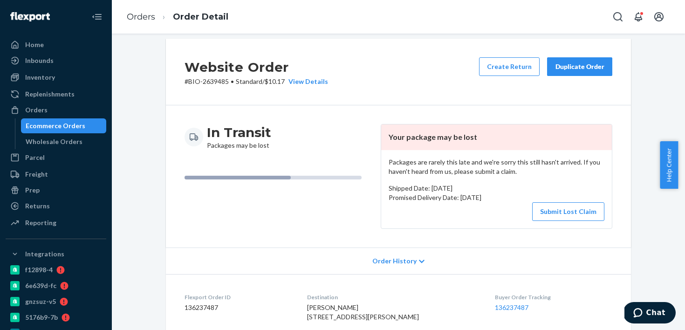
click at [556, 197] on p "Promised Delivery Date: September 17, 2025" at bounding box center [497, 197] width 216 height 9
click at [560, 209] on button "Submit Lost Claim" at bounding box center [568, 211] width 72 height 19
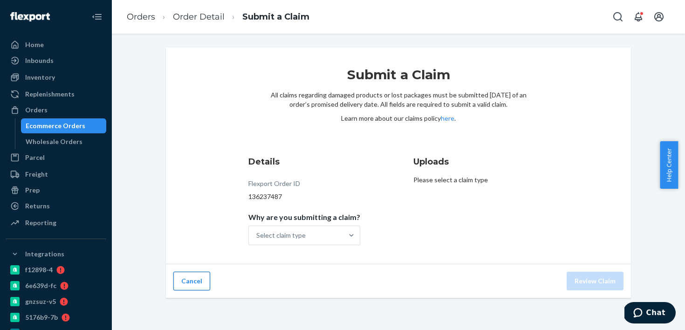
click at [187, 289] on button "Cancel" at bounding box center [191, 281] width 37 height 19
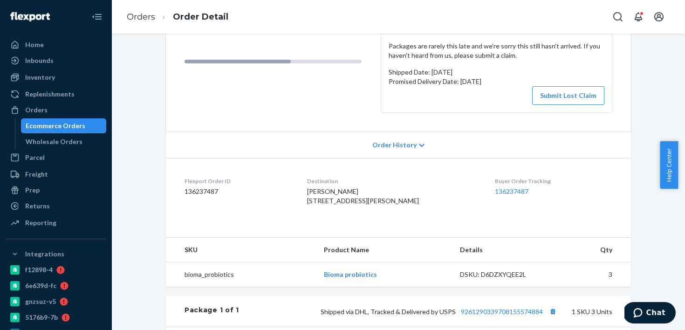
scroll to position [110, 0]
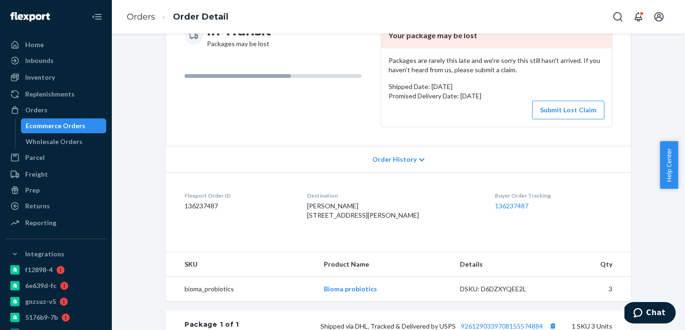
click at [559, 119] on div "Packages are rarely this late and we're sorry this still hasn't arrived. If you…" at bounding box center [496, 87] width 231 height 78
click at [562, 112] on button "Submit Lost Claim" at bounding box center [568, 110] width 72 height 19
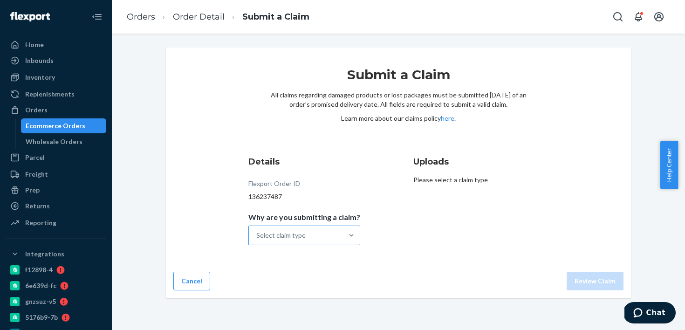
click at [303, 235] on div "Select claim type" at bounding box center [280, 235] width 49 height 9
click at [257, 235] on input "Why are you submitting a claim? Select claim type" at bounding box center [256, 235] width 1 height 9
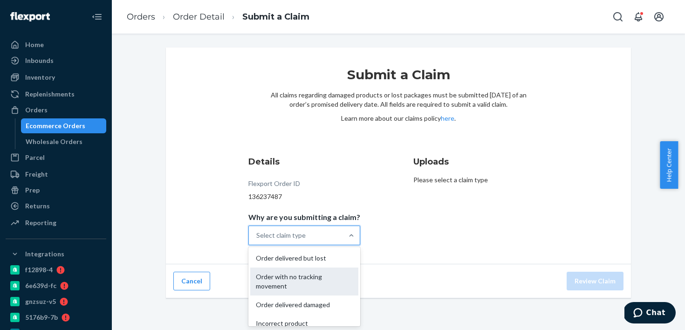
click at [323, 271] on div "Order with no tracking movement" at bounding box center [304, 282] width 108 height 28
click at [257, 240] on input "Why are you submitting a claim? option Order with no tracking movement focused,…" at bounding box center [256, 235] width 1 height 9
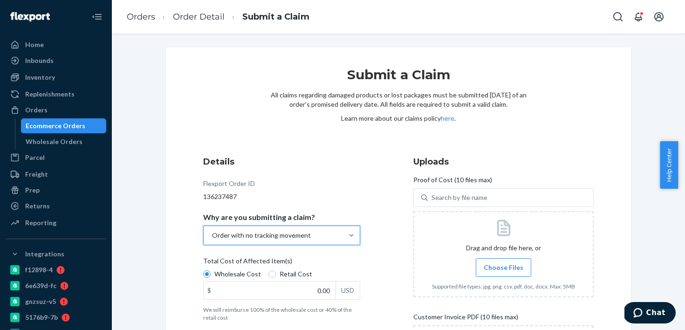
scroll to position [81, 0]
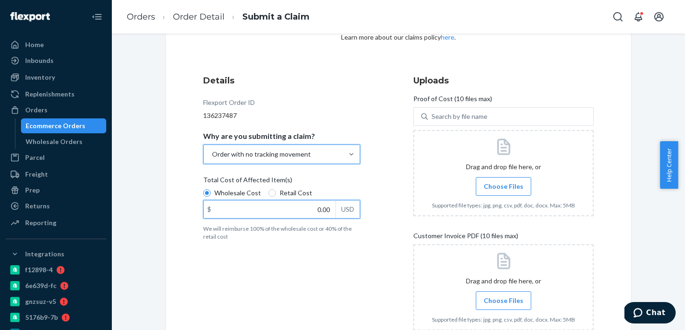
click at [268, 209] on input "0.00" at bounding box center [270, 209] width 132 height 18
type input "69.36"
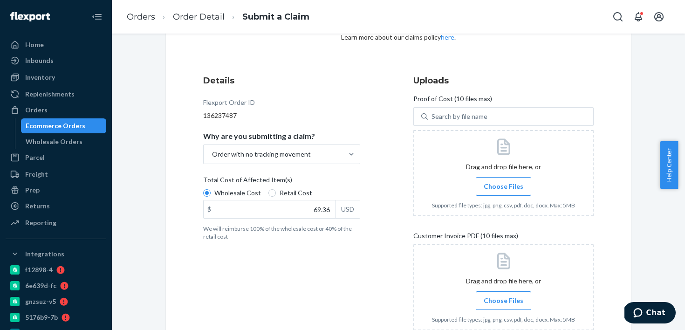
click at [270, 273] on div "Details Flexport Order ID 136237487 Why are you submitting a claim? Order with …" at bounding box center [293, 212] width 180 height 286
click at [502, 186] on span "Choose Files" at bounding box center [504, 186] width 40 height 9
click at [503, 186] on input "Choose Files" at bounding box center [503, 186] width 0 height 10
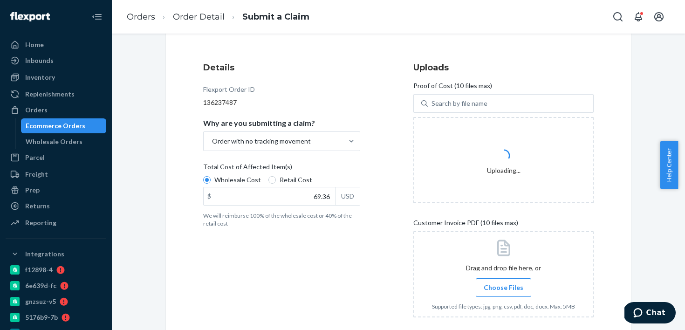
scroll to position [154, 0]
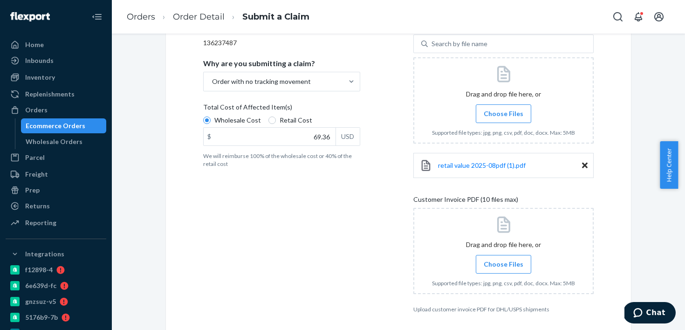
click at [478, 257] on label "Choose Files" at bounding box center [503, 264] width 55 height 19
click at [503, 259] on input "Choose Files" at bounding box center [503, 264] width 0 height 10
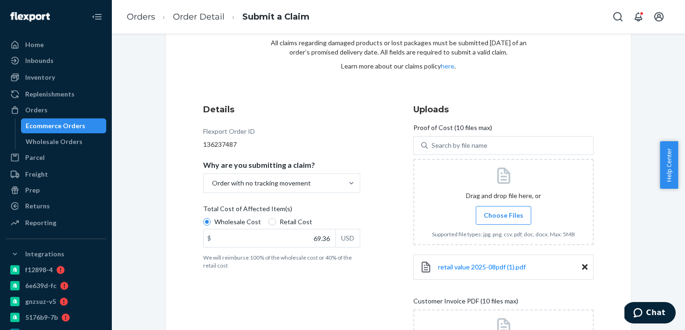
scroll to position [0, 0]
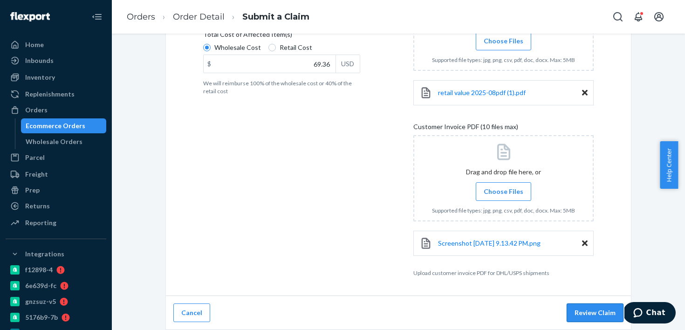
click at [593, 307] on button "Review Claim" at bounding box center [595, 312] width 57 height 19
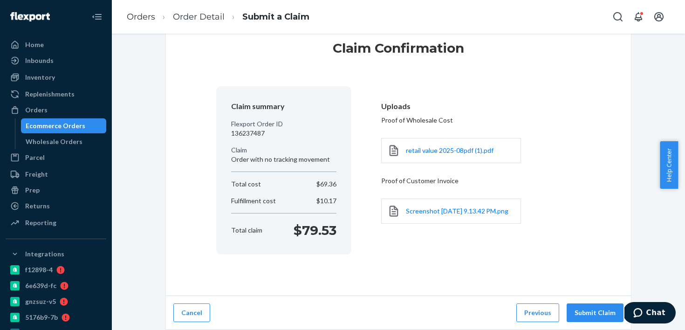
click at [565, 296] on div "Cancel Previous Submit Claim" at bounding box center [398, 313] width 465 height 34
click at [579, 298] on div "Cancel Previous Submit Claim" at bounding box center [398, 313] width 465 height 34
click at [582, 316] on button "Submit Claim" at bounding box center [595, 312] width 57 height 19
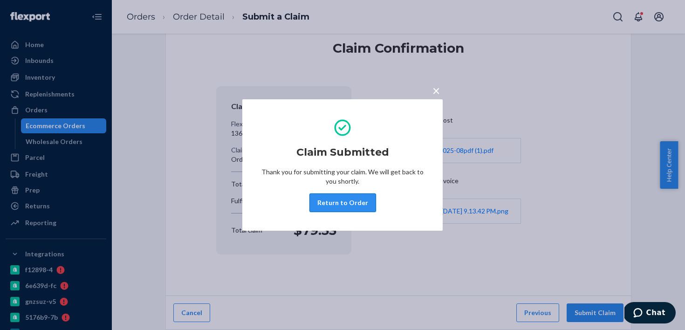
click at [357, 204] on button "Return to Order" at bounding box center [343, 202] width 67 height 19
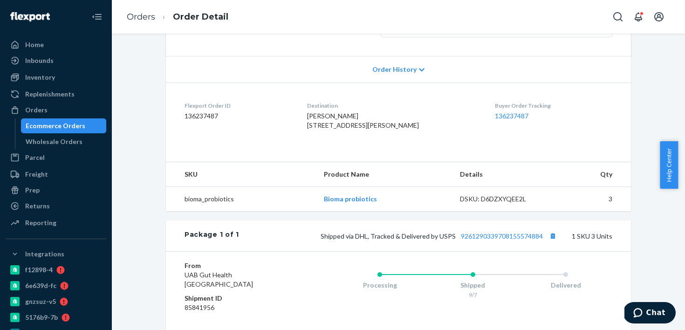
scroll to position [276, 0]
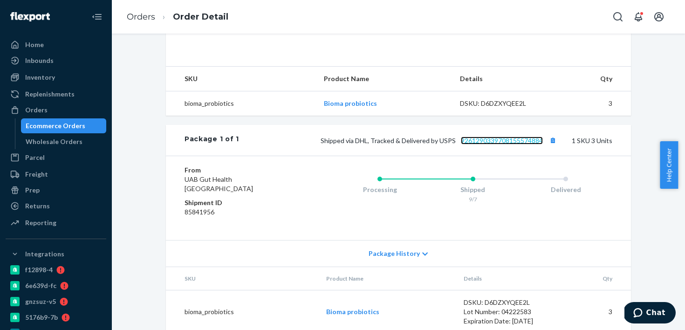
click at [499, 145] on link "9261290339708155574884" at bounding box center [502, 141] width 82 height 8
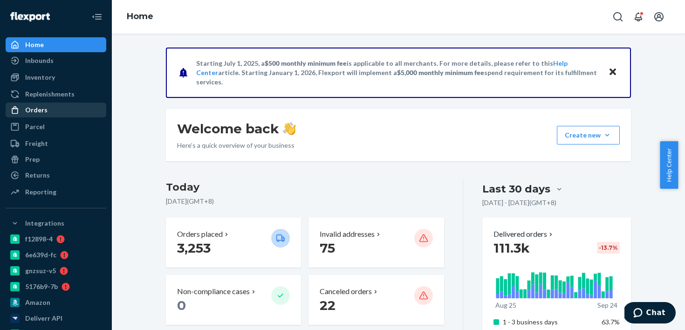
click at [69, 108] on div "Orders" at bounding box center [56, 109] width 99 height 13
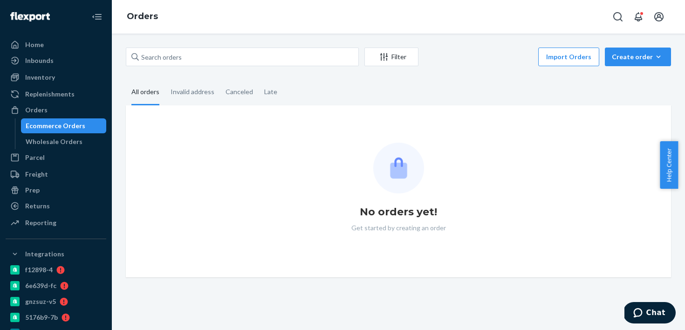
click at [193, 67] on div "Filter Import Orders Create order Ecommerce order Removal order" at bounding box center [398, 58] width 545 height 21
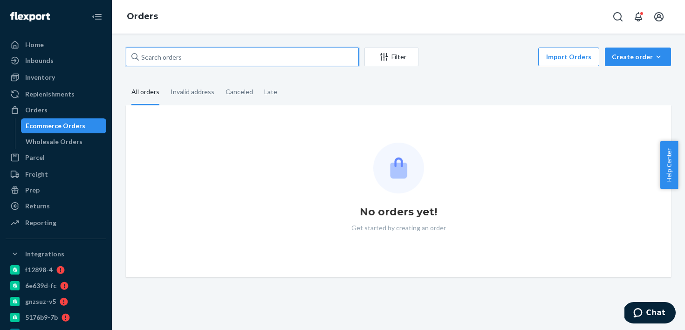
click at [197, 62] on input "text" at bounding box center [242, 57] width 233 height 19
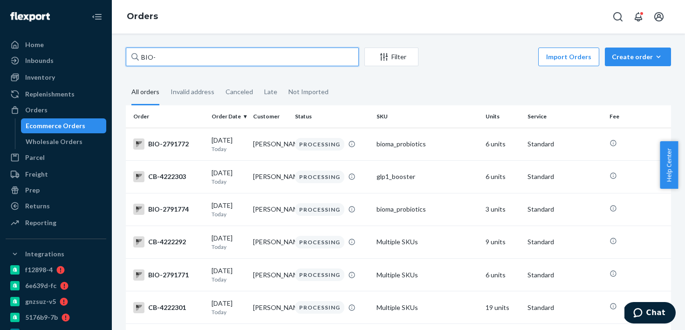
paste input "2634983"
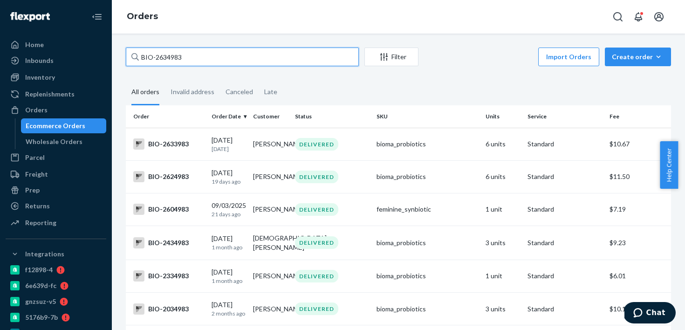
type input "BIO-2634983"
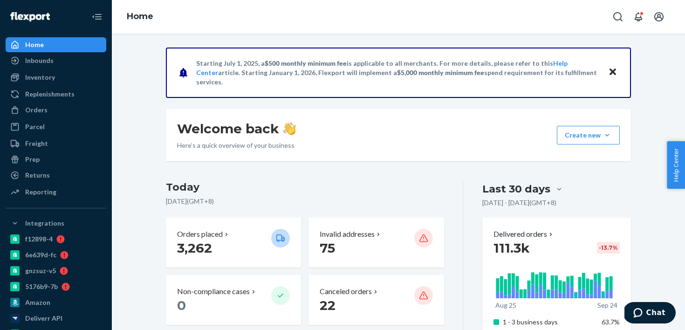
click at [103, 113] on div "Home Inbounds Shipping Plans Problems Inventory Products Branded Packaging Repl…" at bounding box center [56, 165] width 112 height 330
click at [95, 110] on div "Orders" at bounding box center [56, 109] width 99 height 13
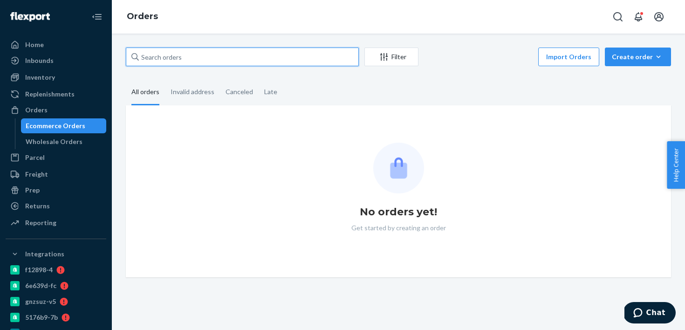
click at [199, 51] on input "text" at bounding box center [242, 57] width 233 height 19
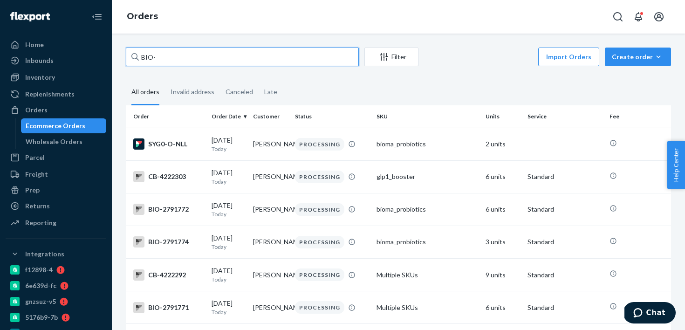
paste input "2598820"
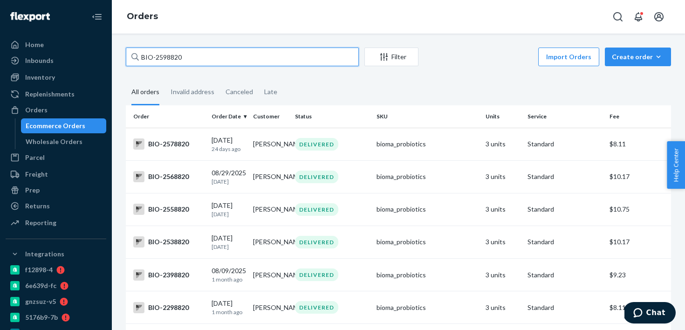
type input "BIO-2598820"
click at [284, 54] on input "BIO-2598820" at bounding box center [242, 57] width 233 height 19
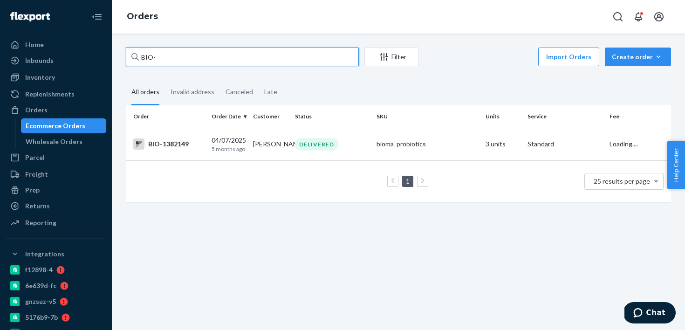
paste input "2598808"
type input "BIO-2598808"
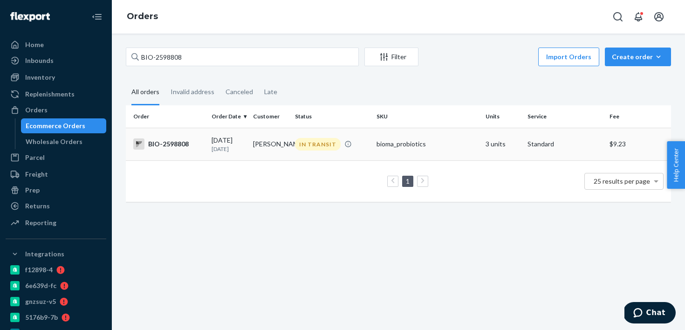
click at [239, 147] on p "[DATE]" at bounding box center [229, 149] width 34 height 8
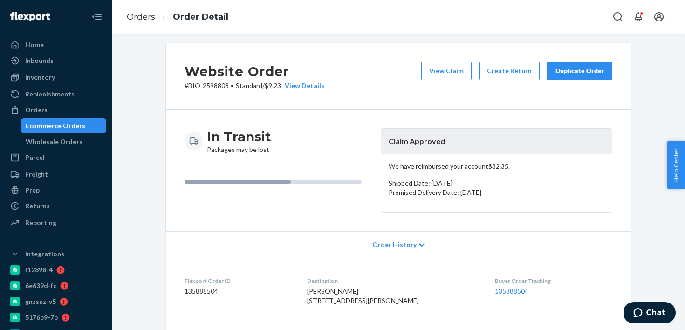
scroll to position [91, 0]
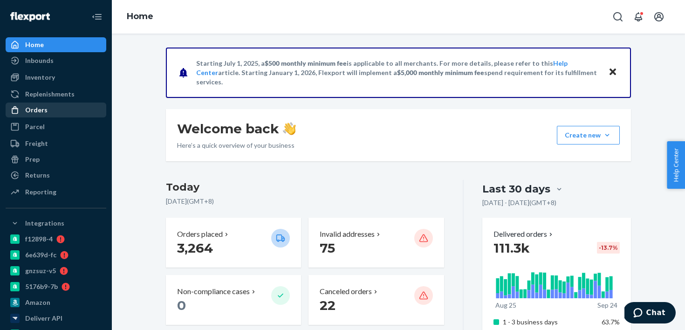
click at [65, 103] on link "Orders" at bounding box center [56, 110] width 101 height 15
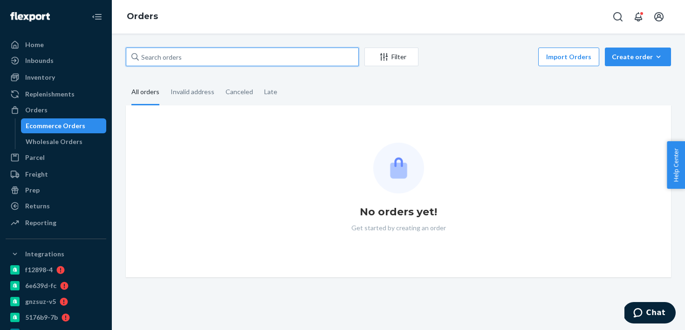
click at [178, 62] on input "text" at bounding box center [242, 57] width 233 height 19
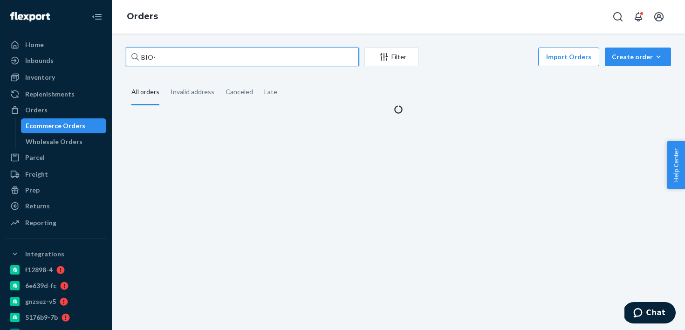
paste input "2789868"
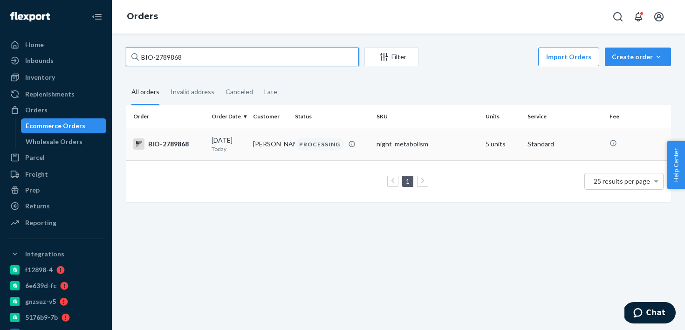
type input "BIO-2789868"
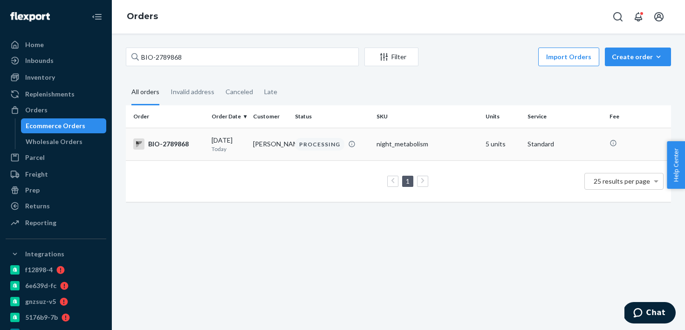
click at [278, 157] on td "[PERSON_NAME]" at bounding box center [270, 144] width 42 height 33
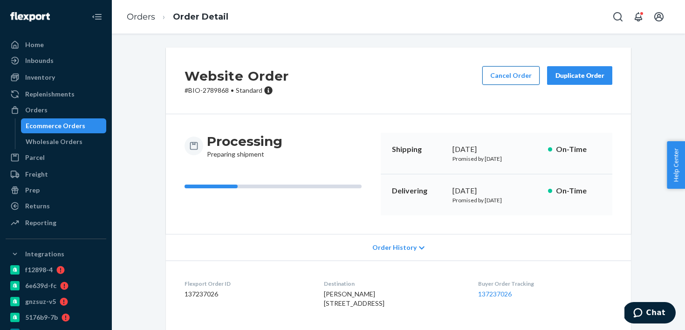
click at [489, 81] on button "Cancel Order" at bounding box center [510, 75] width 57 height 19
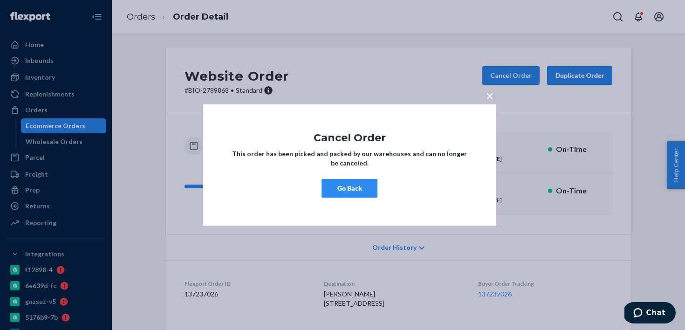
click at [359, 191] on button "Go Back" at bounding box center [350, 188] width 56 height 19
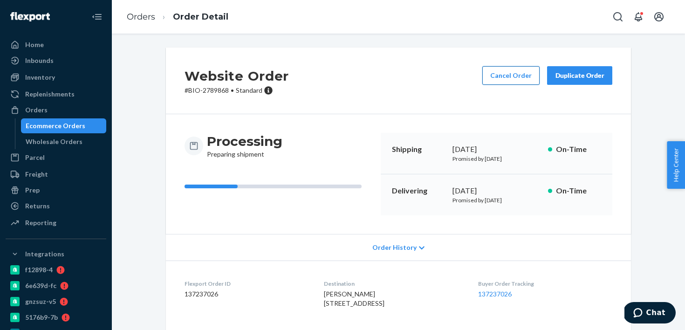
click at [515, 77] on button "Cancel Order" at bounding box center [510, 75] width 57 height 19
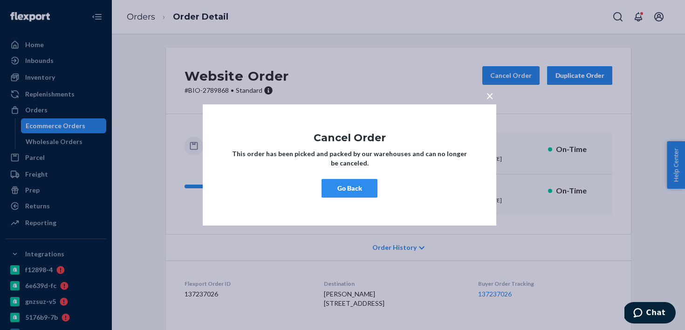
click at [376, 186] on button "Go Back" at bounding box center [350, 188] width 56 height 19
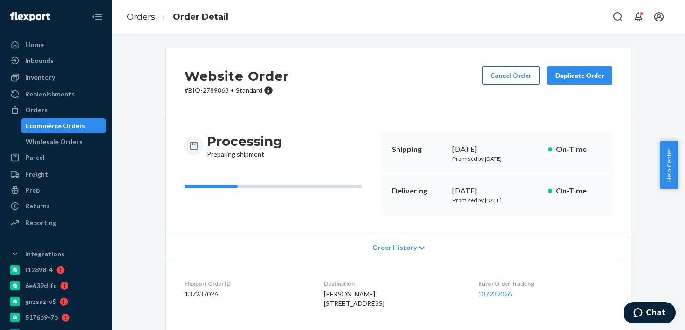
click at [488, 71] on button "Cancel Order" at bounding box center [510, 75] width 57 height 19
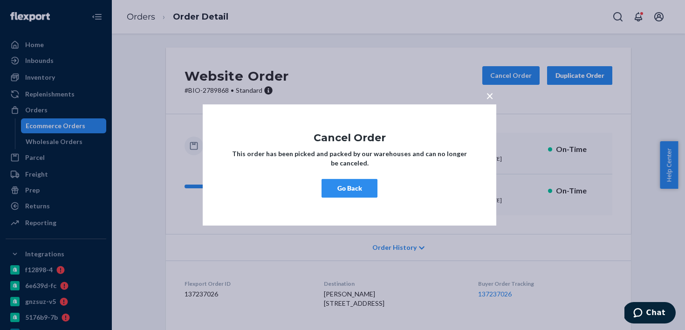
click at [362, 193] on button "Go Back" at bounding box center [350, 188] width 56 height 19
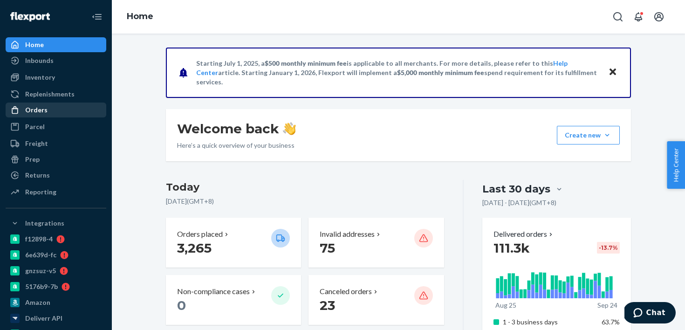
click at [73, 114] on div "Orders" at bounding box center [56, 109] width 99 height 13
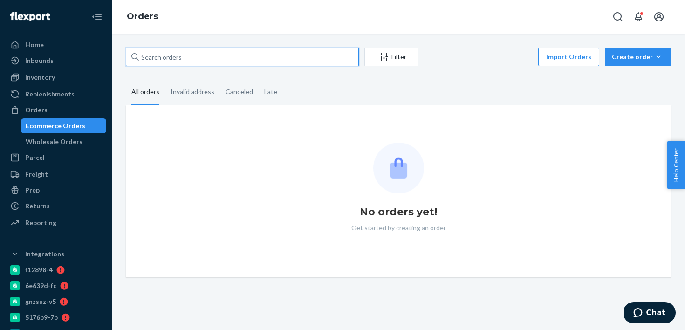
click at [214, 51] on input "text" at bounding box center [242, 57] width 233 height 19
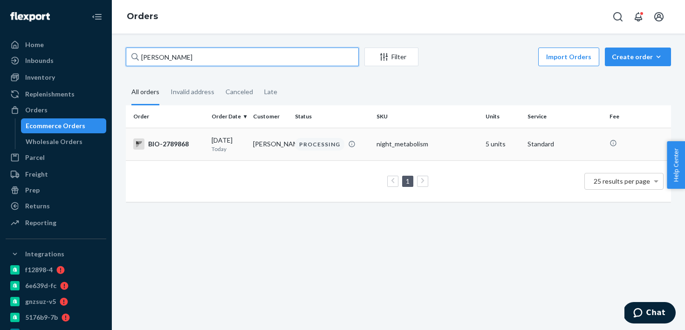
type input "[PERSON_NAME]"
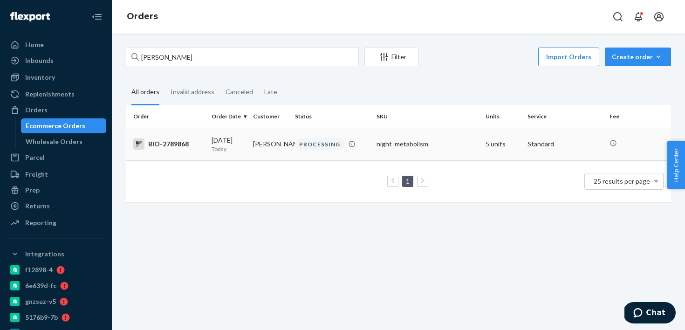
click at [208, 148] on td "[DATE] [DATE]" at bounding box center [229, 144] width 42 height 33
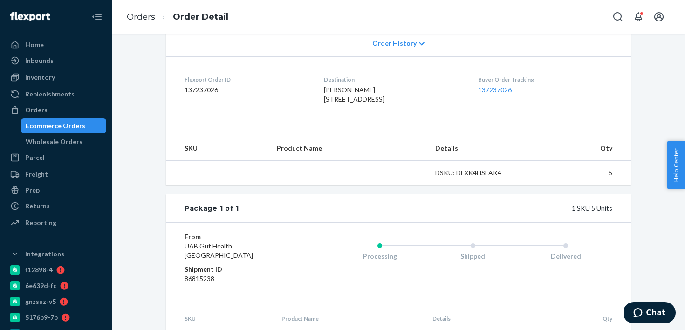
scroll to position [259, 0]
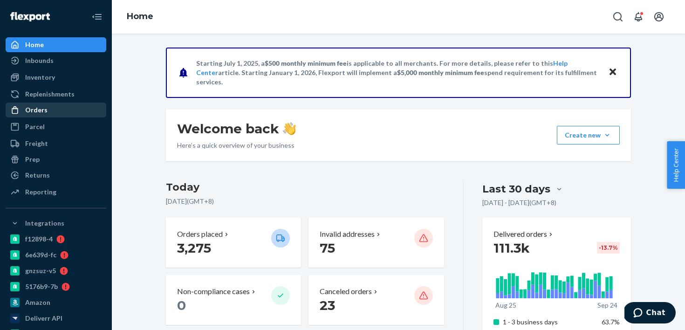
click at [68, 109] on div "Orders" at bounding box center [56, 109] width 99 height 13
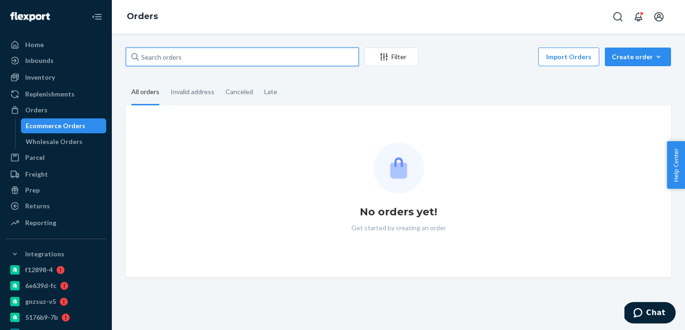
click at [204, 65] on input "text" at bounding box center [242, 57] width 233 height 19
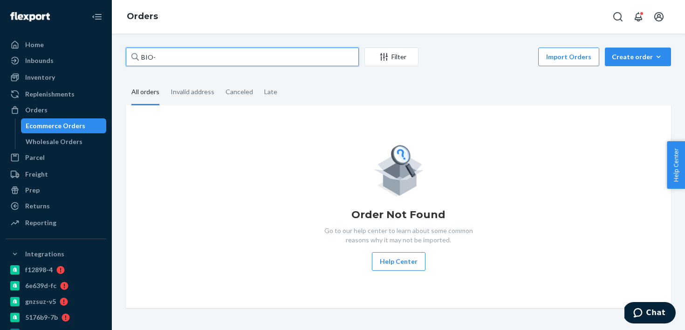
paste input "2778564"
type input "BIO-2778564"
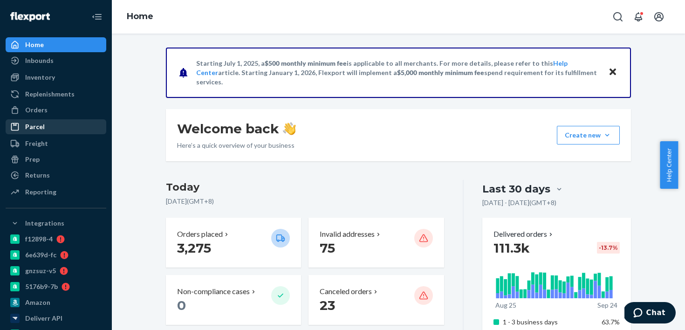
click at [53, 119] on link "Parcel" at bounding box center [56, 126] width 101 height 15
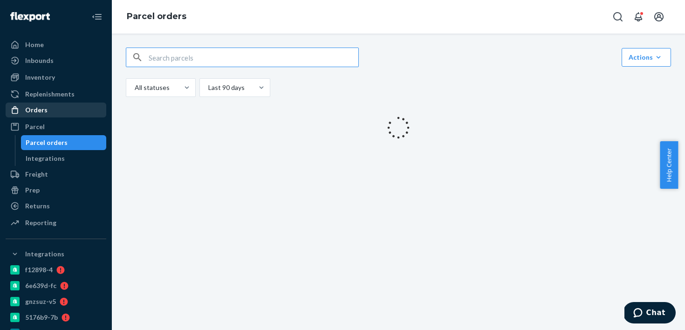
click at [53, 111] on div "Orders" at bounding box center [56, 109] width 99 height 13
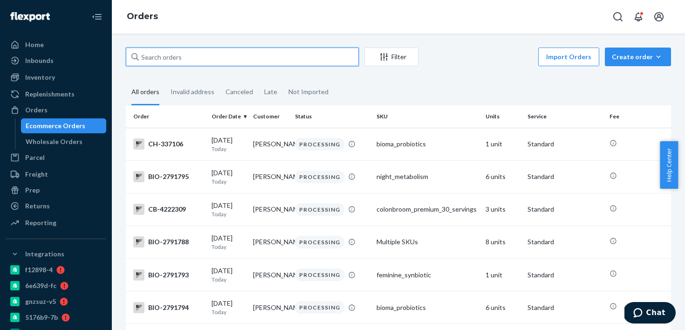
click at [236, 55] on input "text" at bounding box center [242, 57] width 233 height 19
paste input "2778564"
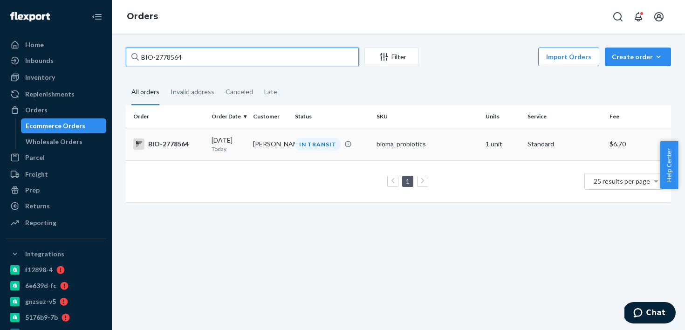
type input "BIO-2778564"
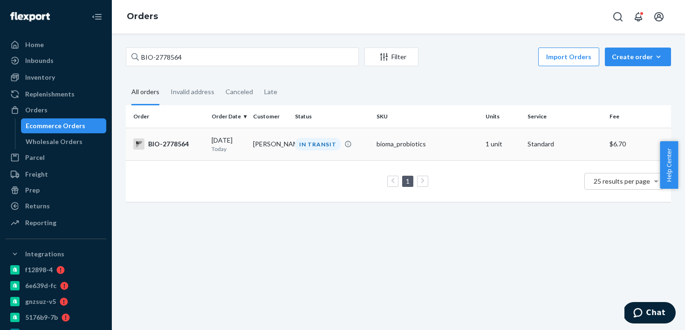
click at [206, 155] on td "BIO-2778564" at bounding box center [167, 144] width 82 height 33
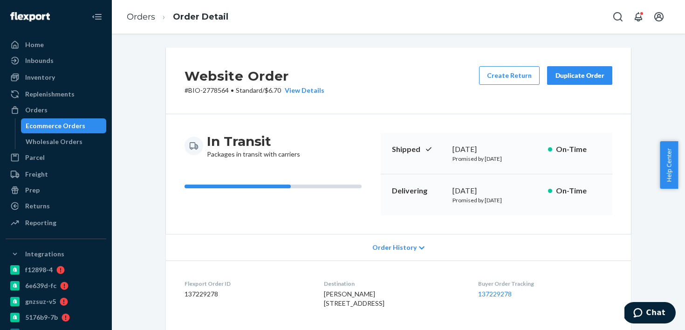
scroll to position [185, 0]
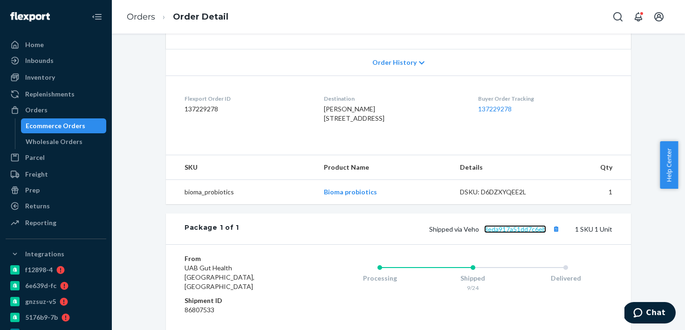
click at [491, 233] on link "3eda917a51dd7c6eb" at bounding box center [515, 229] width 62 height 8
